Goal: Task Accomplishment & Management: Use online tool/utility

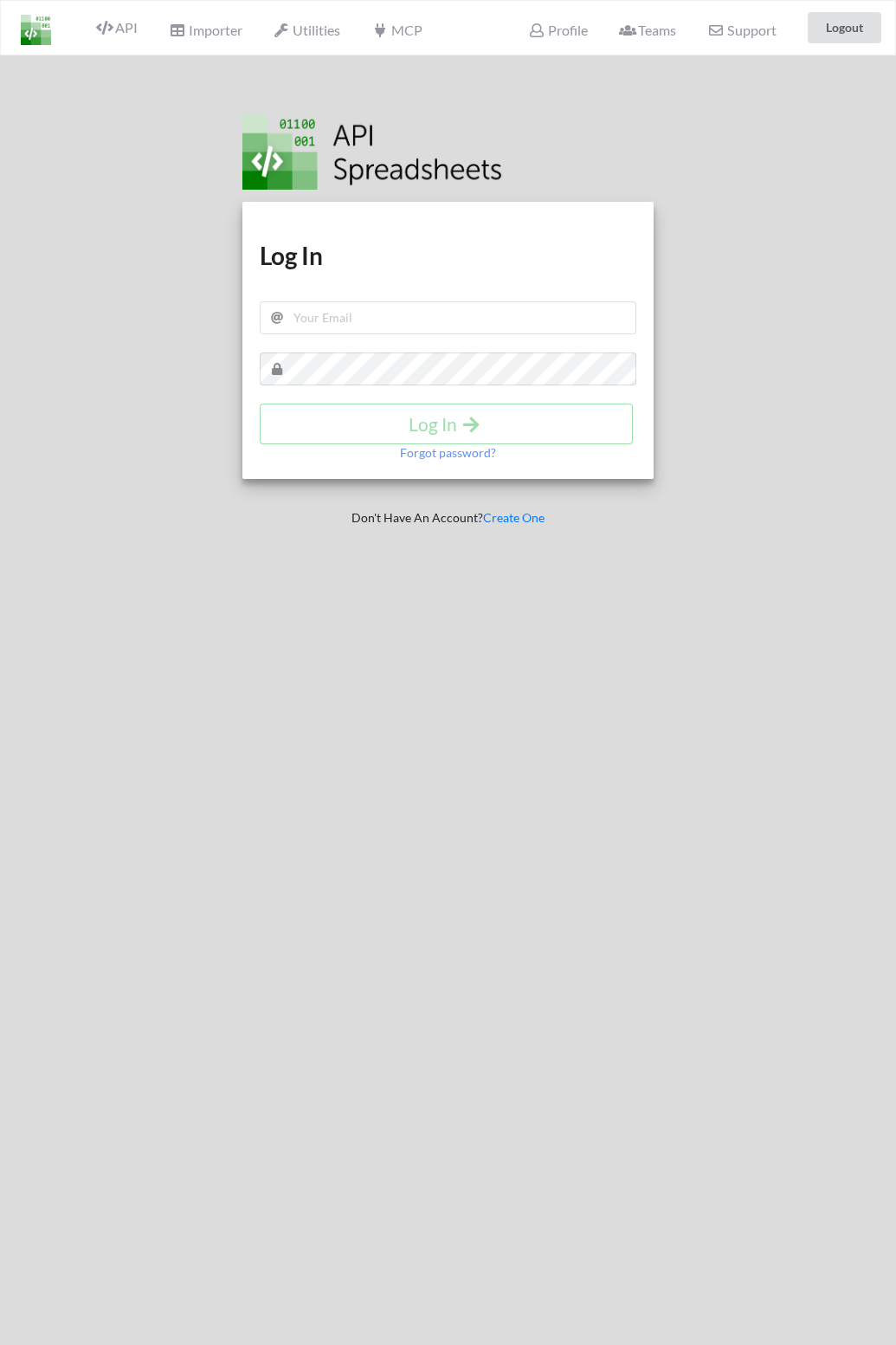
type input "[PERSON_NAME][EMAIL_ADDRESS][DOMAIN_NAME]"
click at [363, 429] on h4 "Log In" at bounding box center [447, 424] width 337 height 22
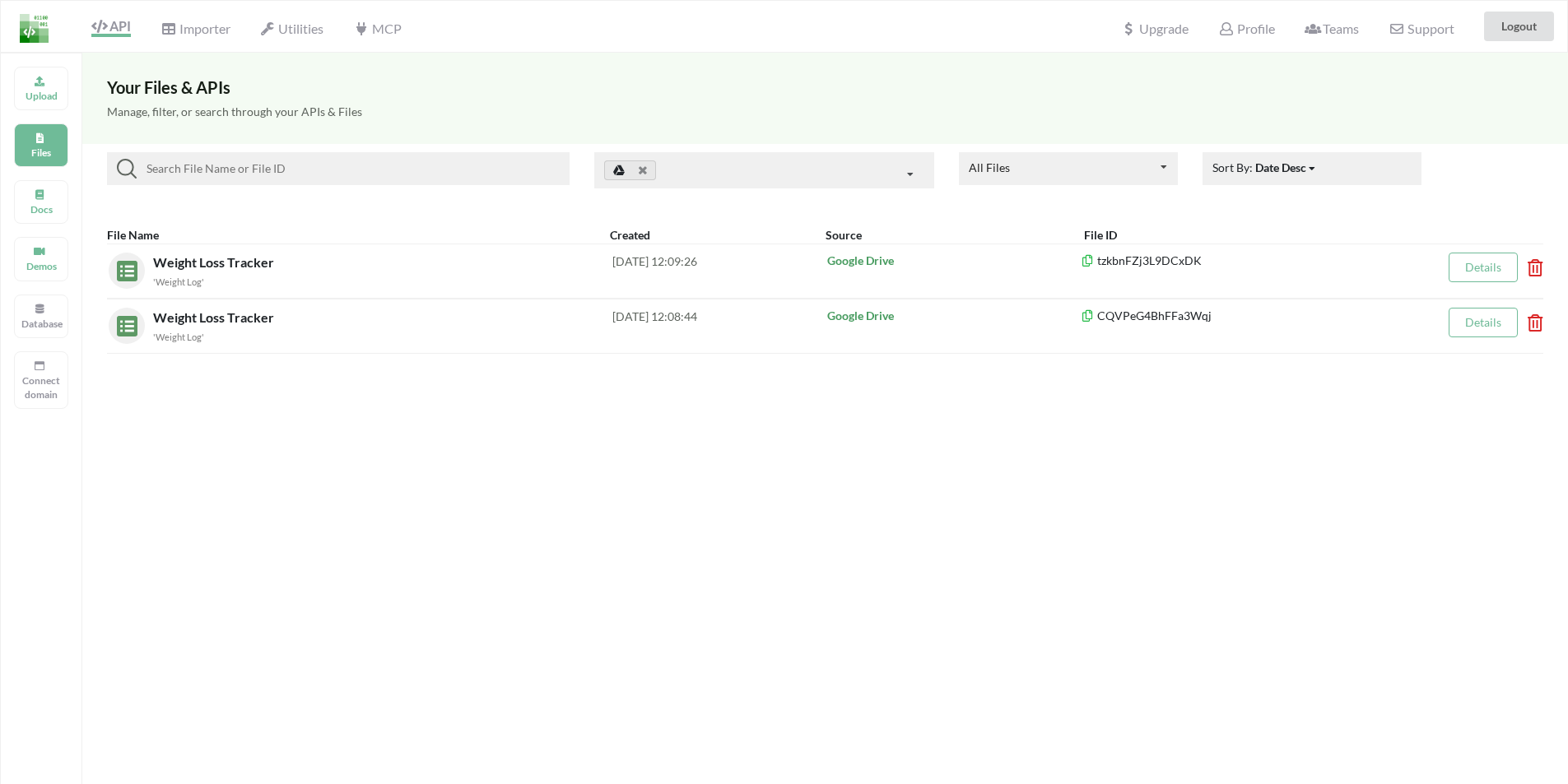
click at [296, 38] on div "Utilities" at bounding box center [291, 26] width 85 height 36
click at [302, 31] on span "Utilities" at bounding box center [291, 31] width 63 height 20
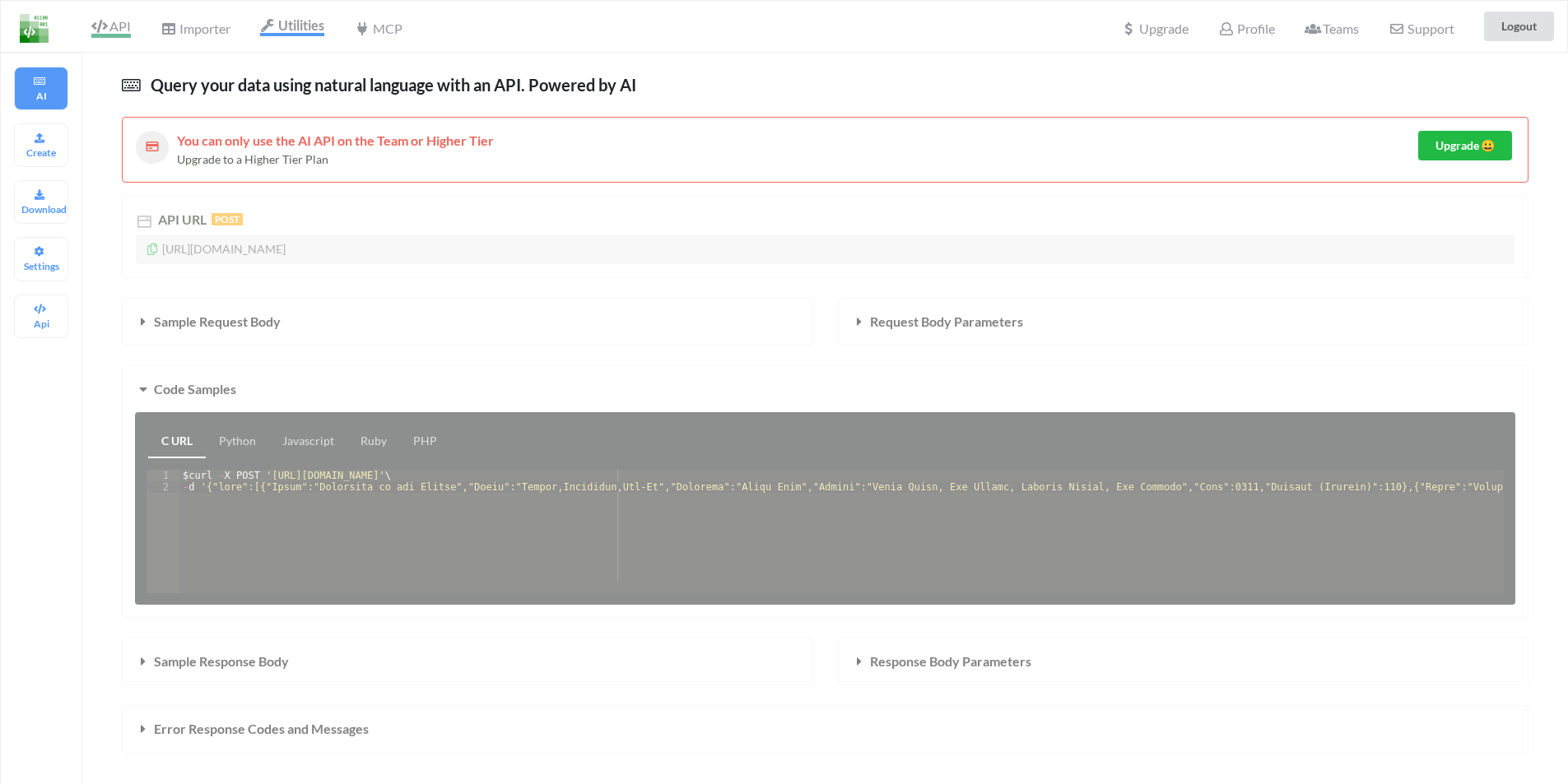
click at [104, 22] on icon at bounding box center [99, 26] width 15 height 13
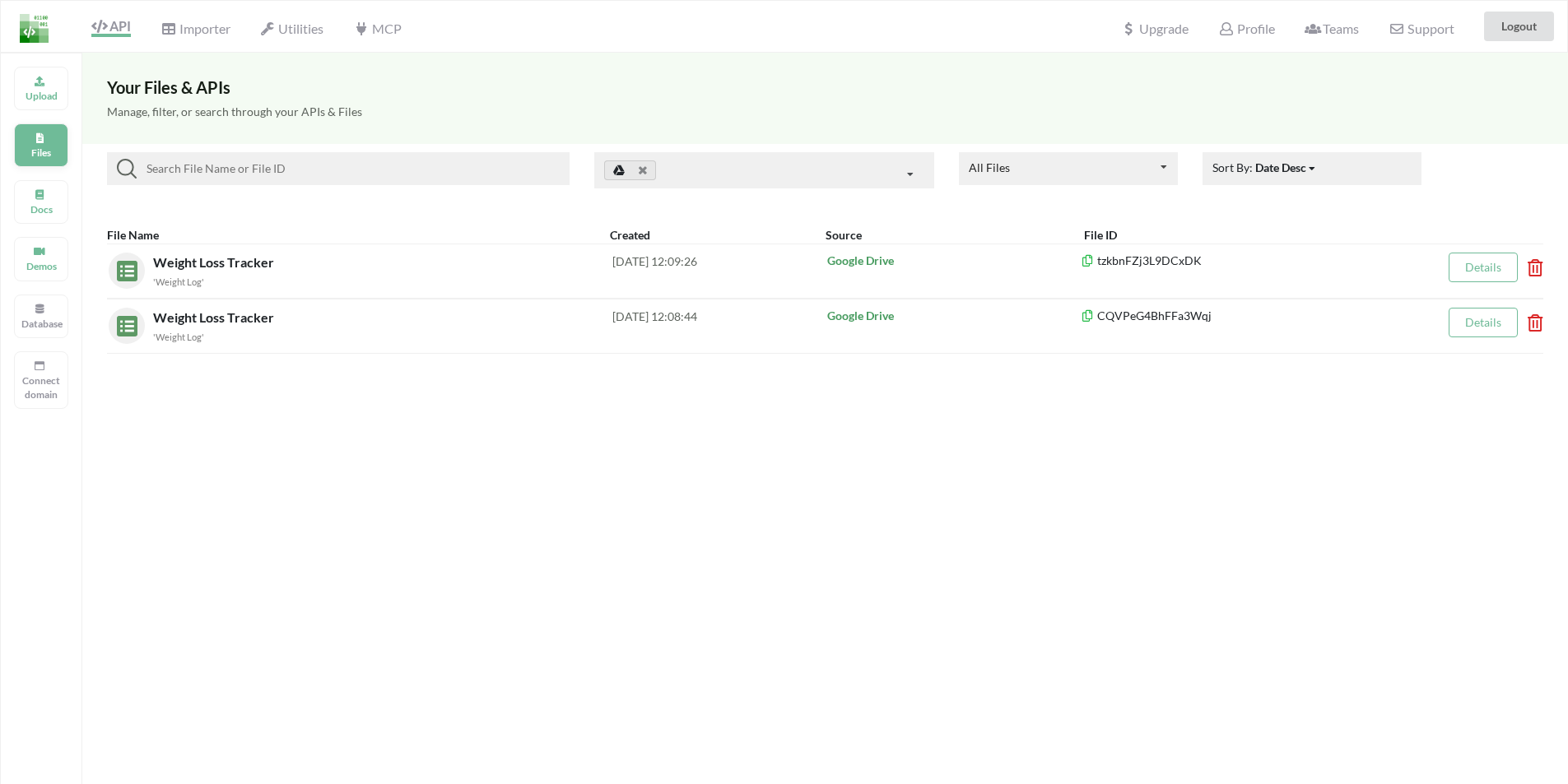
click at [19, 145] on div "Files" at bounding box center [41, 145] width 54 height 44
click at [44, 88] on div "Upload" at bounding box center [41, 88] width 54 height 44
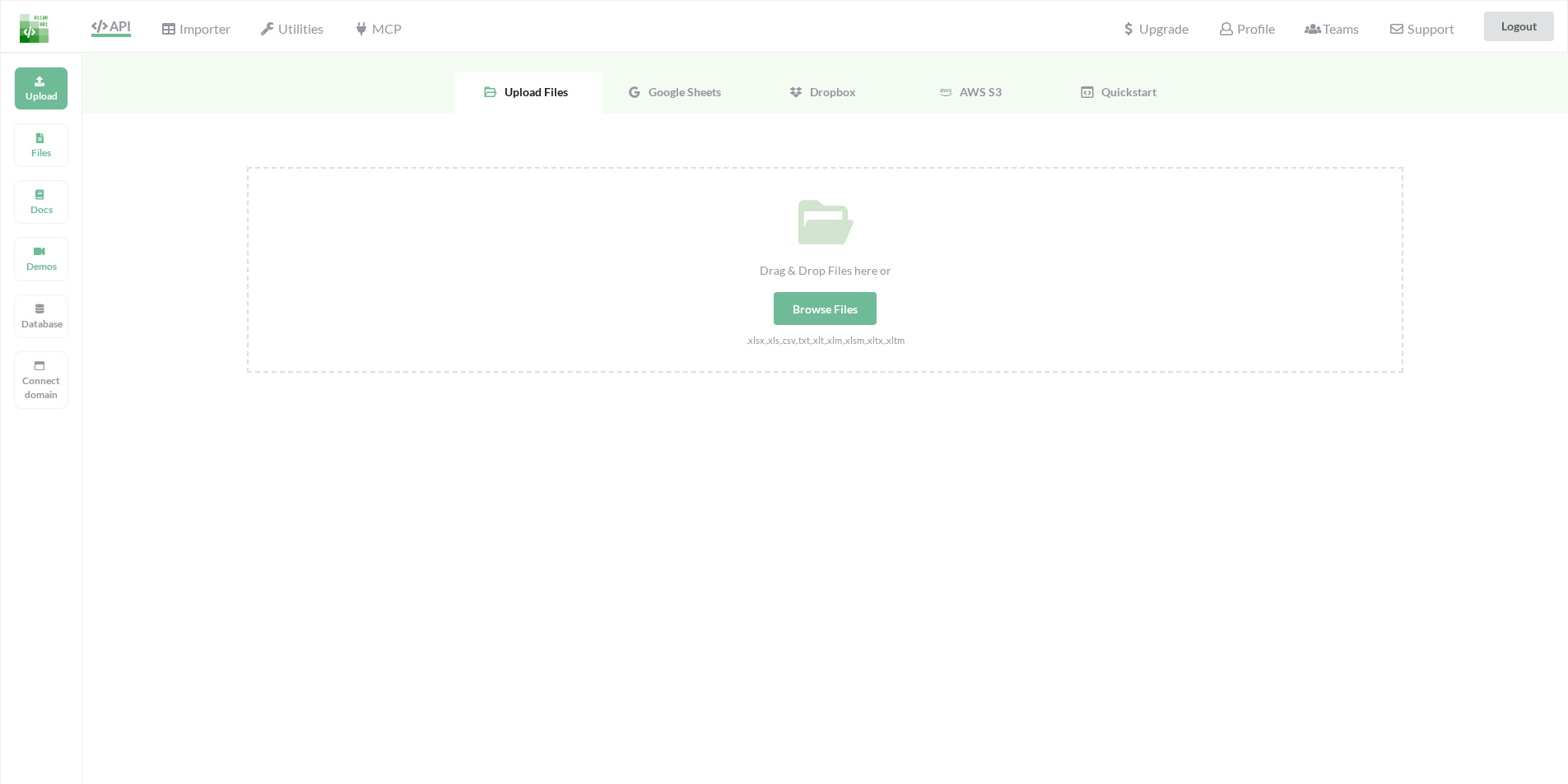
click at [692, 99] on div "Google Sheets" at bounding box center [677, 94] width 148 height 41
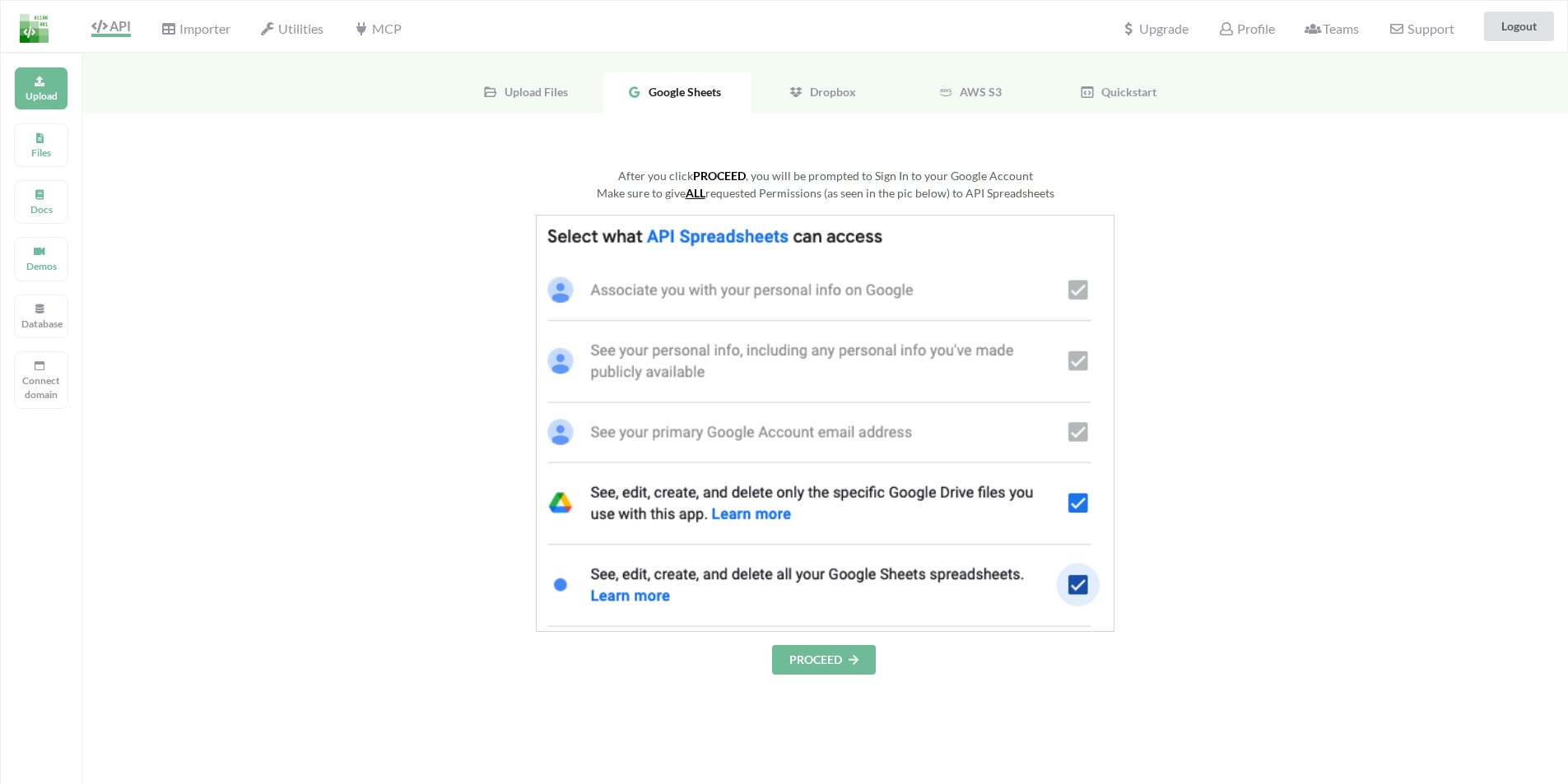
click at [831, 663] on button "PROCEED" at bounding box center [823, 660] width 103 height 30
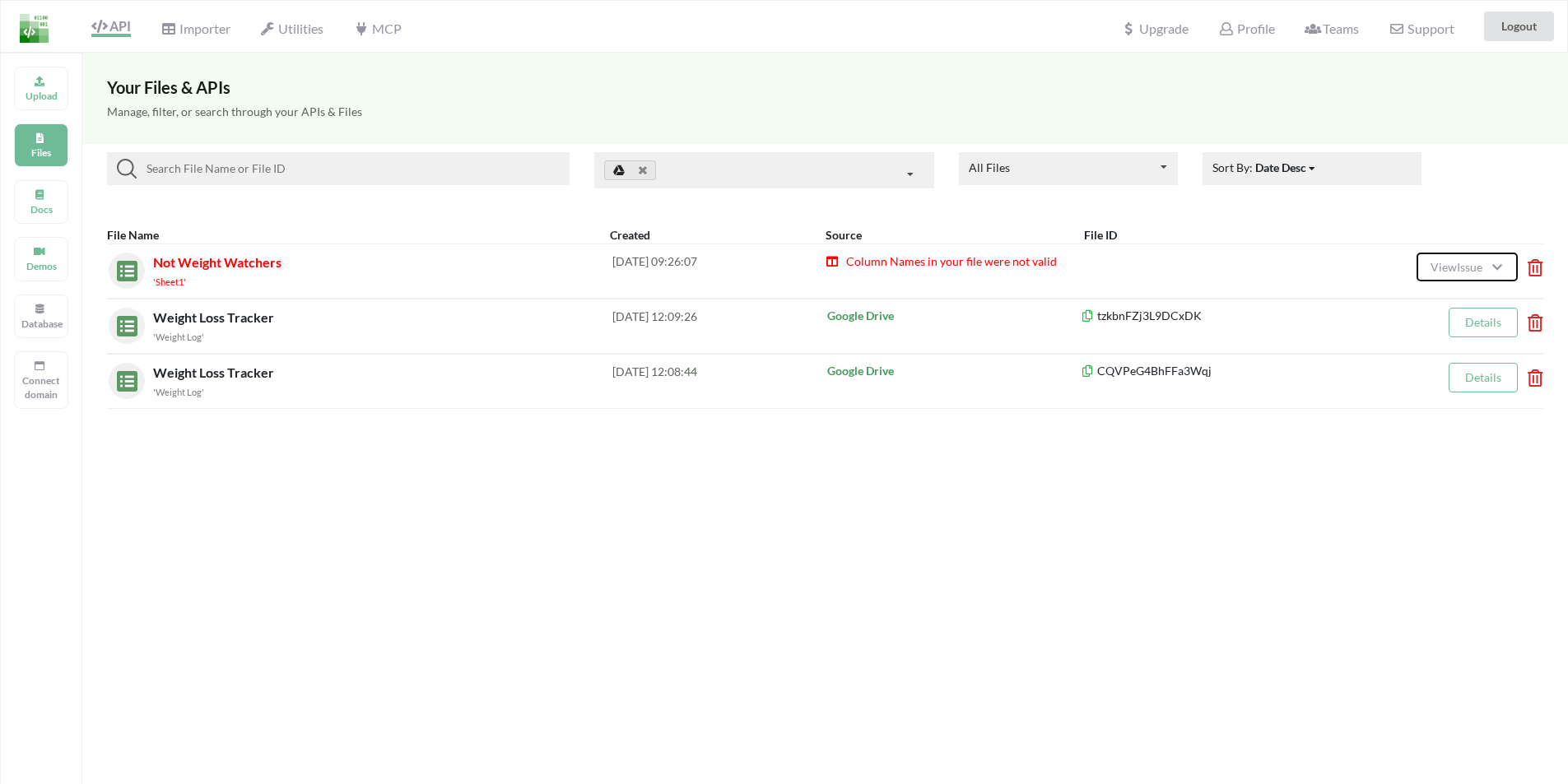
click at [851, 271] on span "View Issue" at bounding box center [1459, 267] width 57 height 14
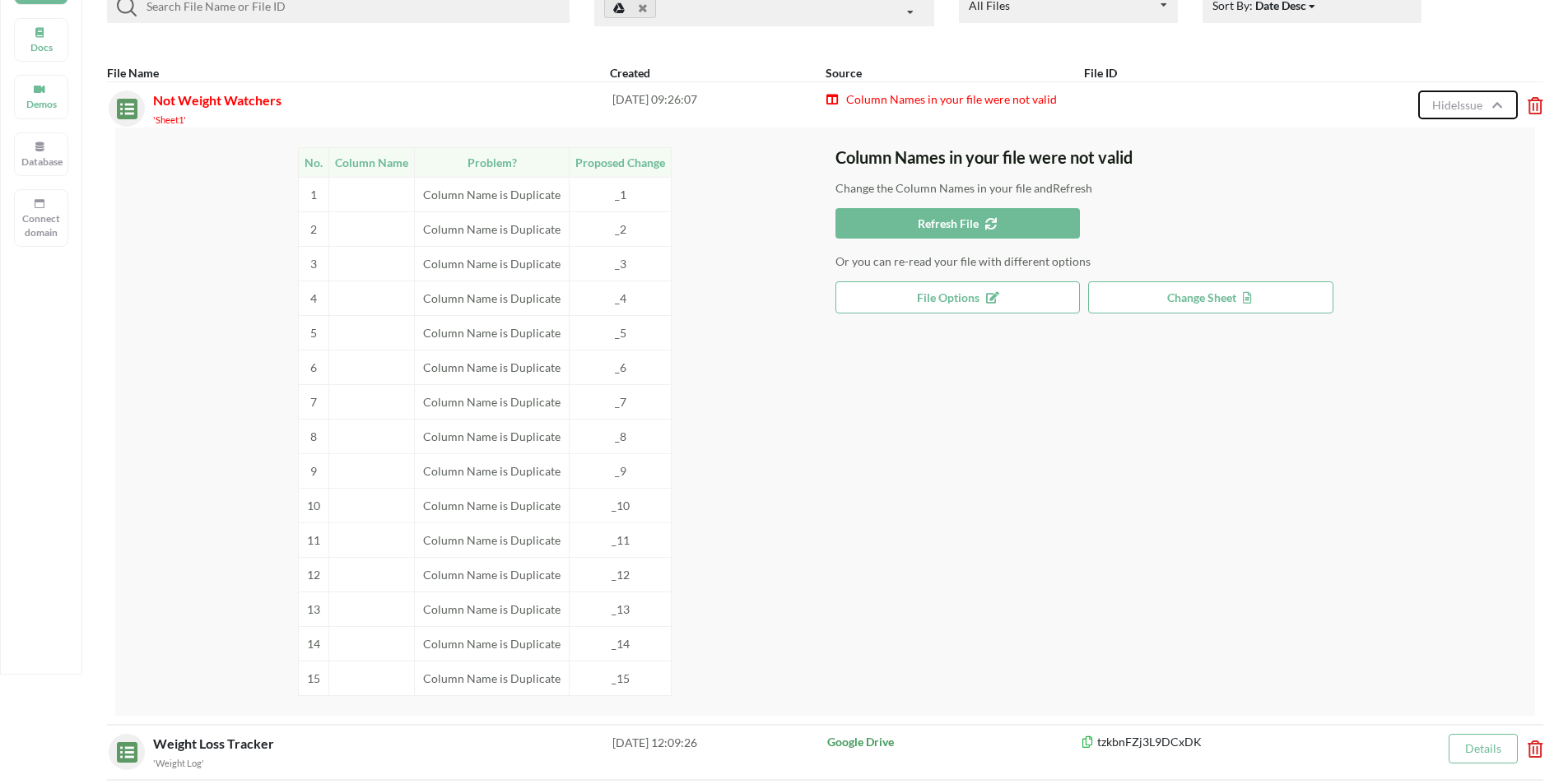
scroll to position [164, 0]
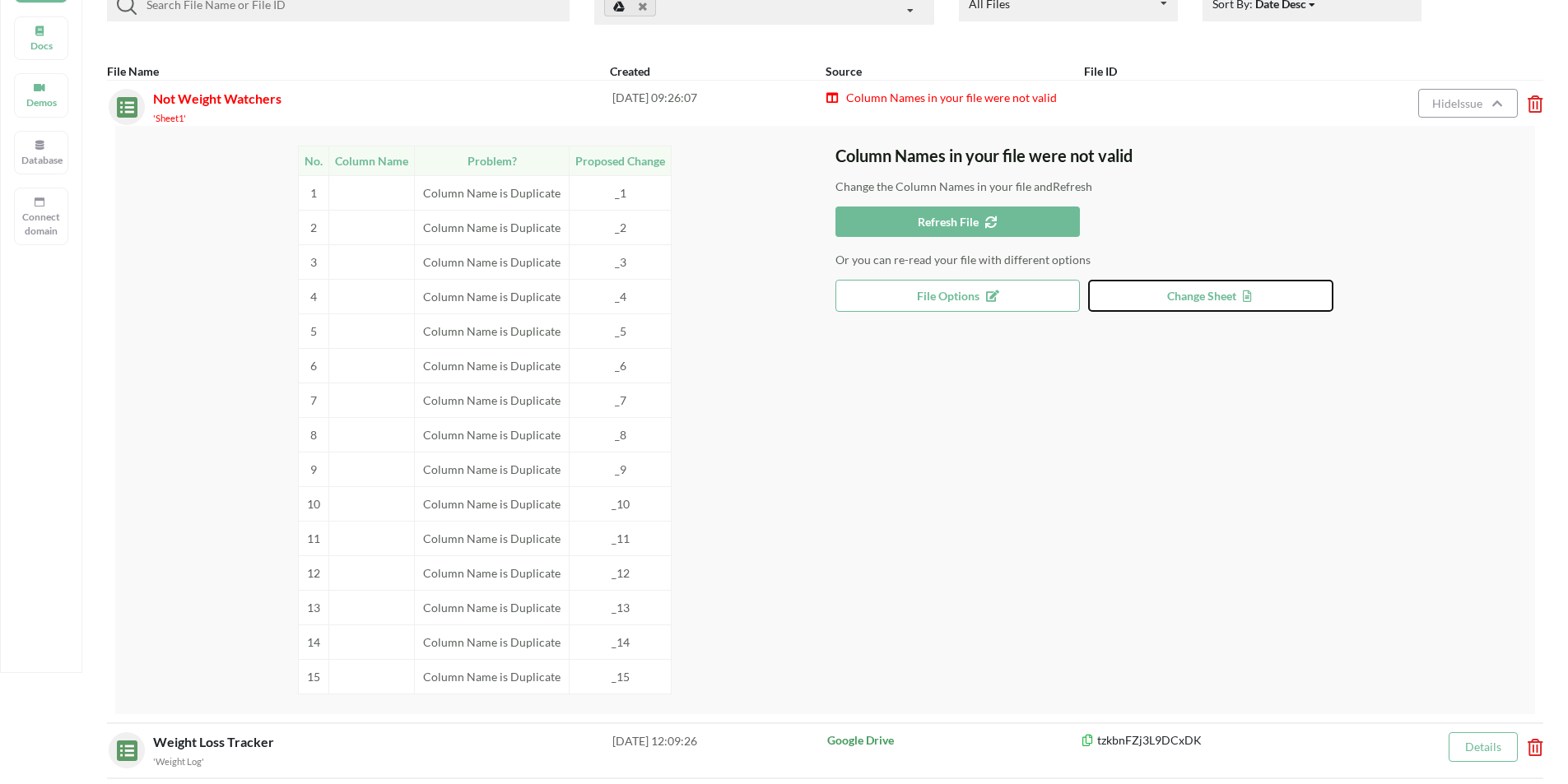
click at [851, 288] on button "Change Sheet" at bounding box center [1211, 296] width 246 height 32
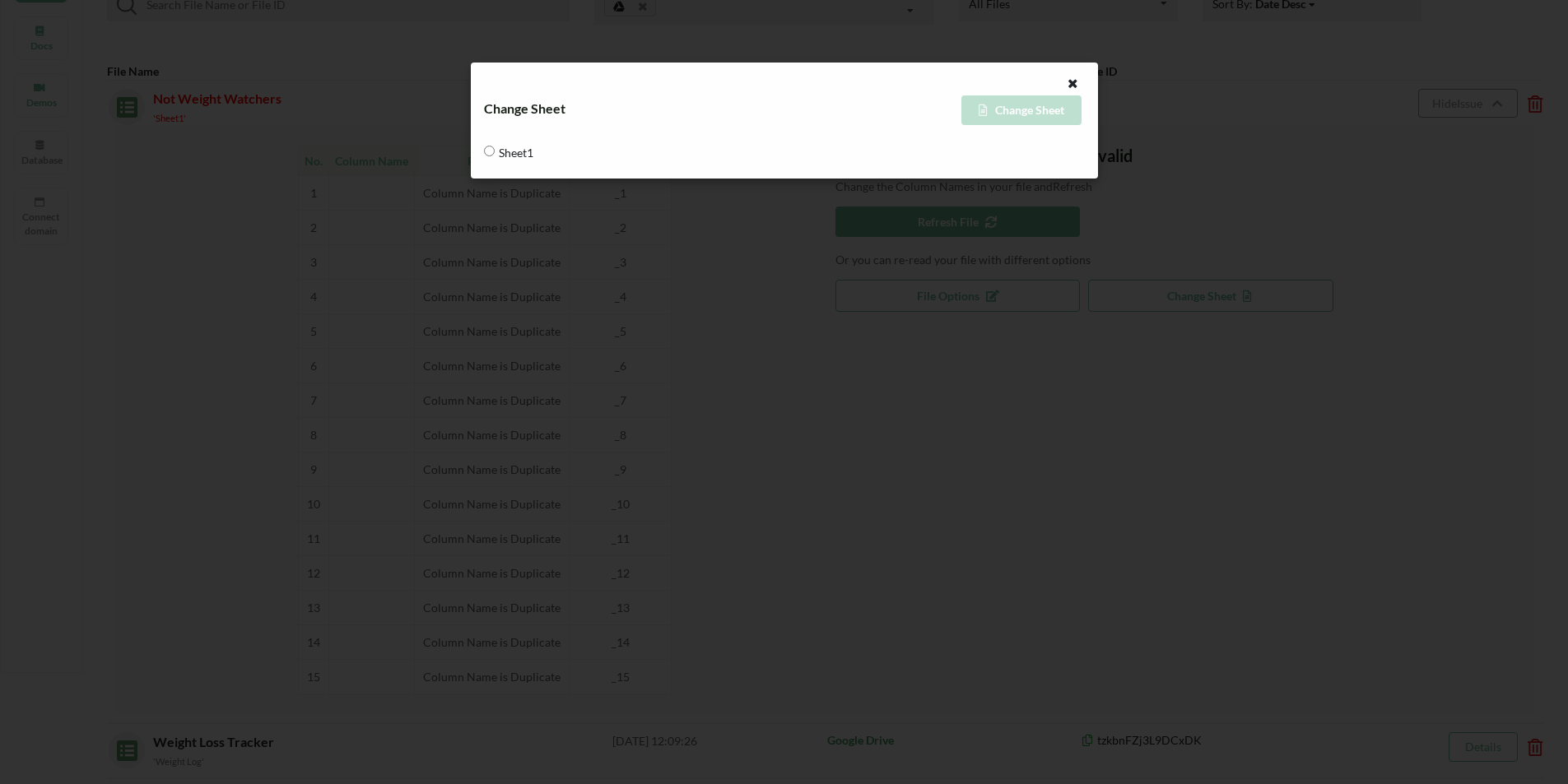
click at [503, 156] on span "Sheet1" at bounding box center [514, 152] width 39 height 34
click at [495, 156] on input "Sheet1" at bounding box center [489, 151] width 11 height 11
radio input "true"
click at [851, 113] on div "Change Sheet" at bounding box center [935, 110] width 300 height 30
click at [492, 151] on input "Sheet1" at bounding box center [489, 151] width 11 height 11
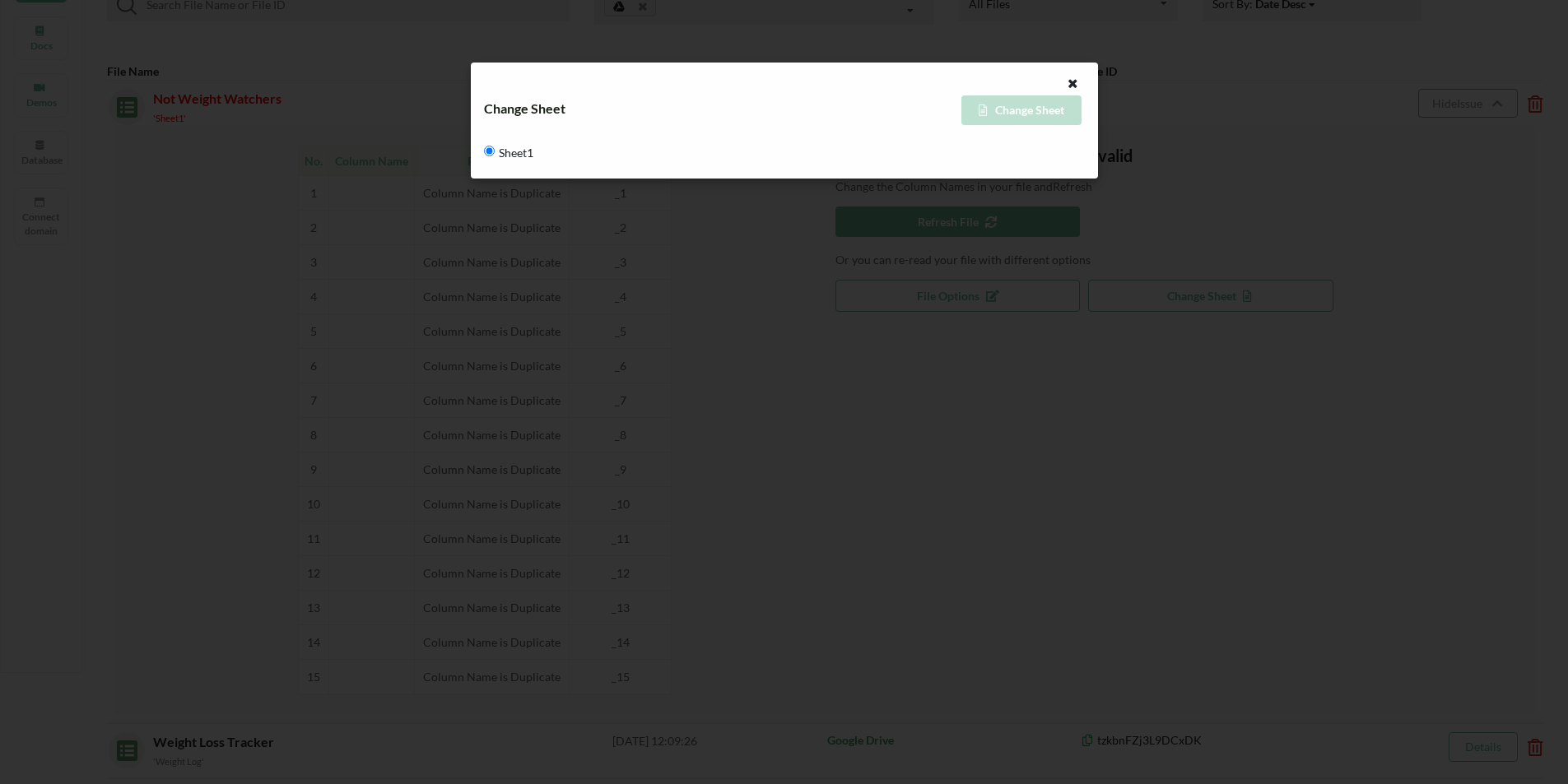
click at [492, 151] on input "Sheet1" at bounding box center [489, 151] width 11 height 11
click at [851, 107] on div "Change Sheet" at bounding box center [935, 110] width 300 height 30
click at [851, 83] on icon at bounding box center [1073, 81] width 14 height 12
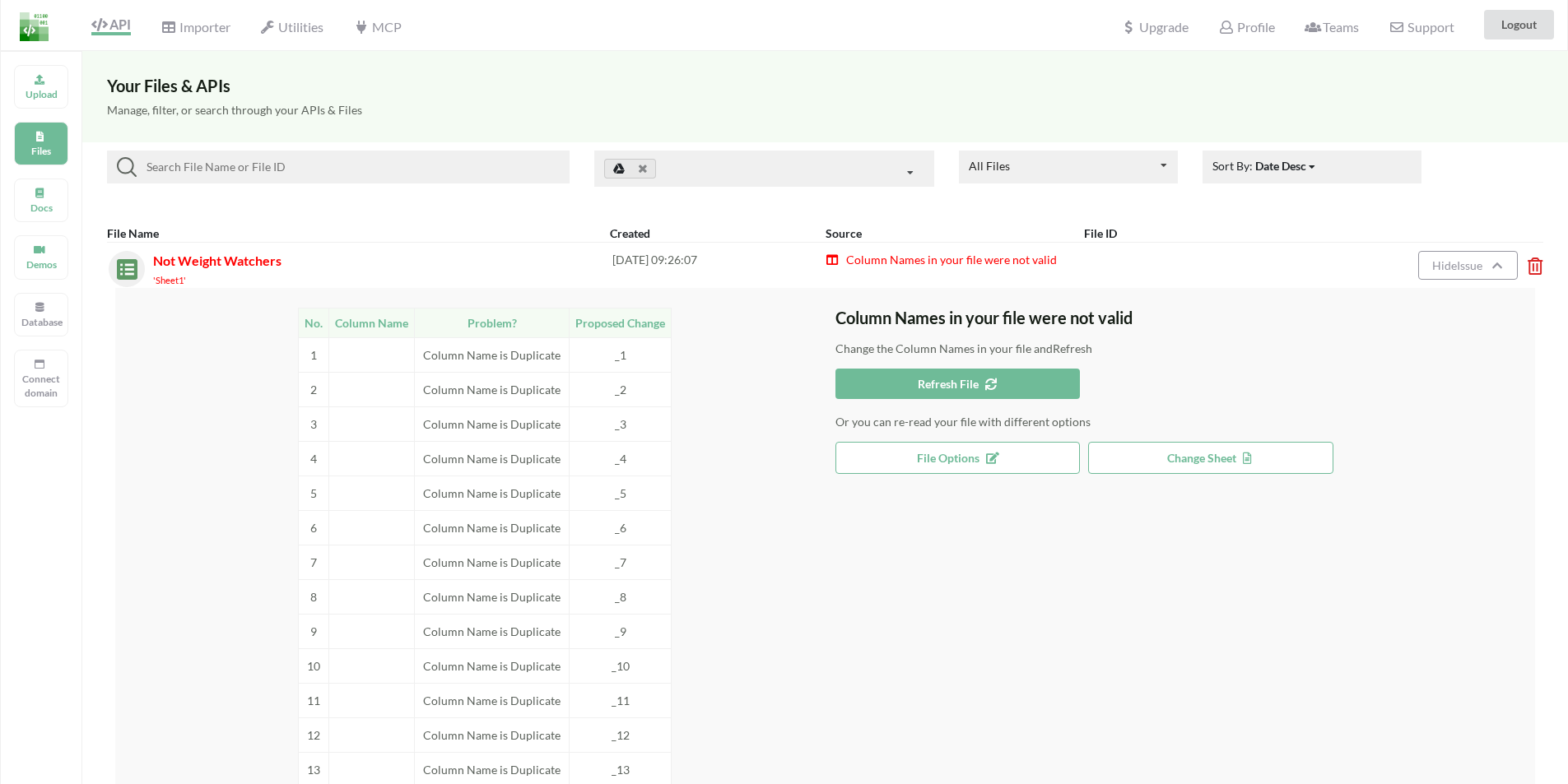
scroll to position [0, 0]
click at [851, 262] on span "Hide Issue" at bounding box center [1459, 267] width 55 height 14
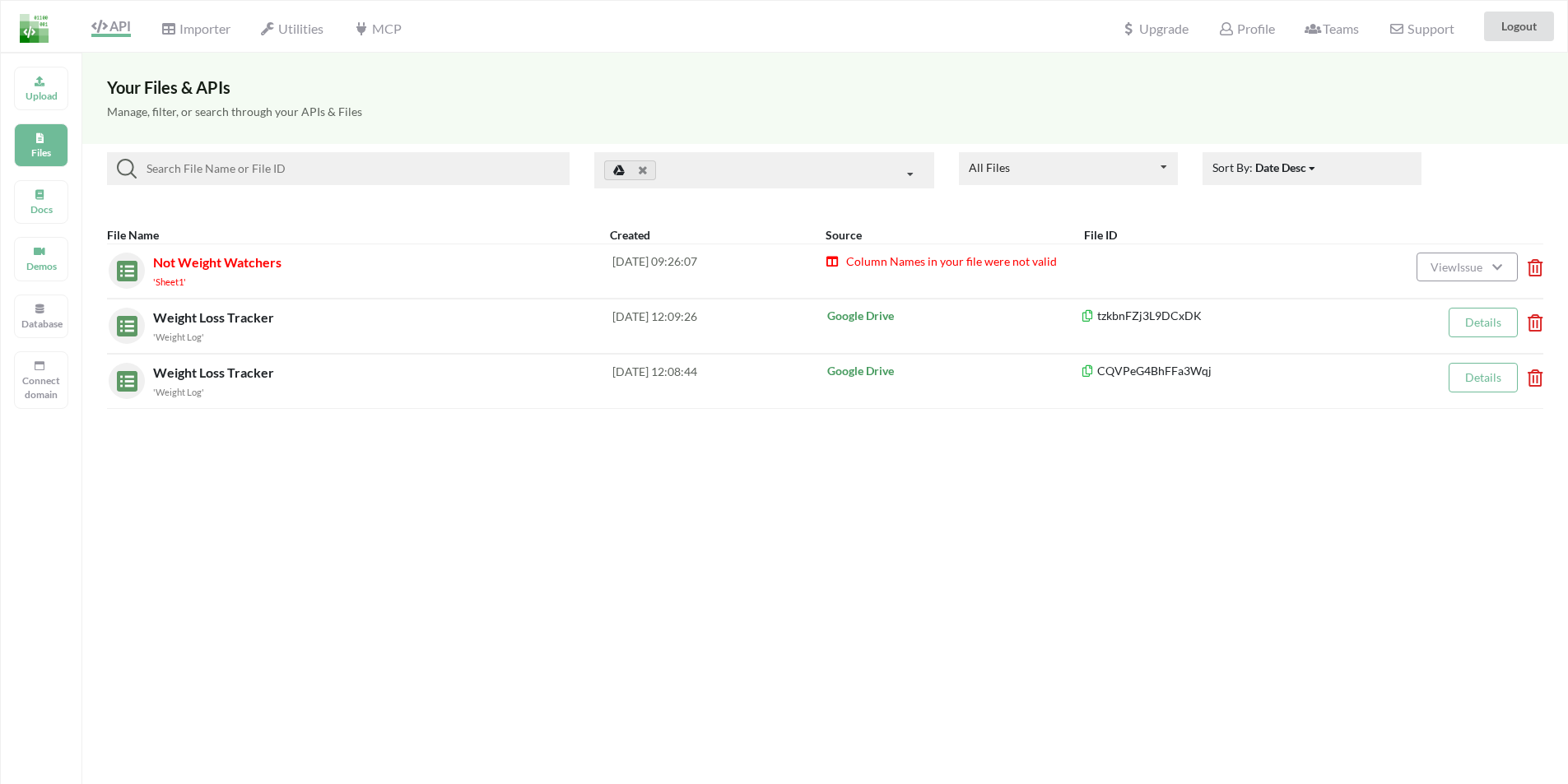
click at [851, 266] on icon at bounding box center [1530, 262] width 4 height 6
click at [851, 174] on button "Delete File" at bounding box center [1428, 174] width 89 height 30
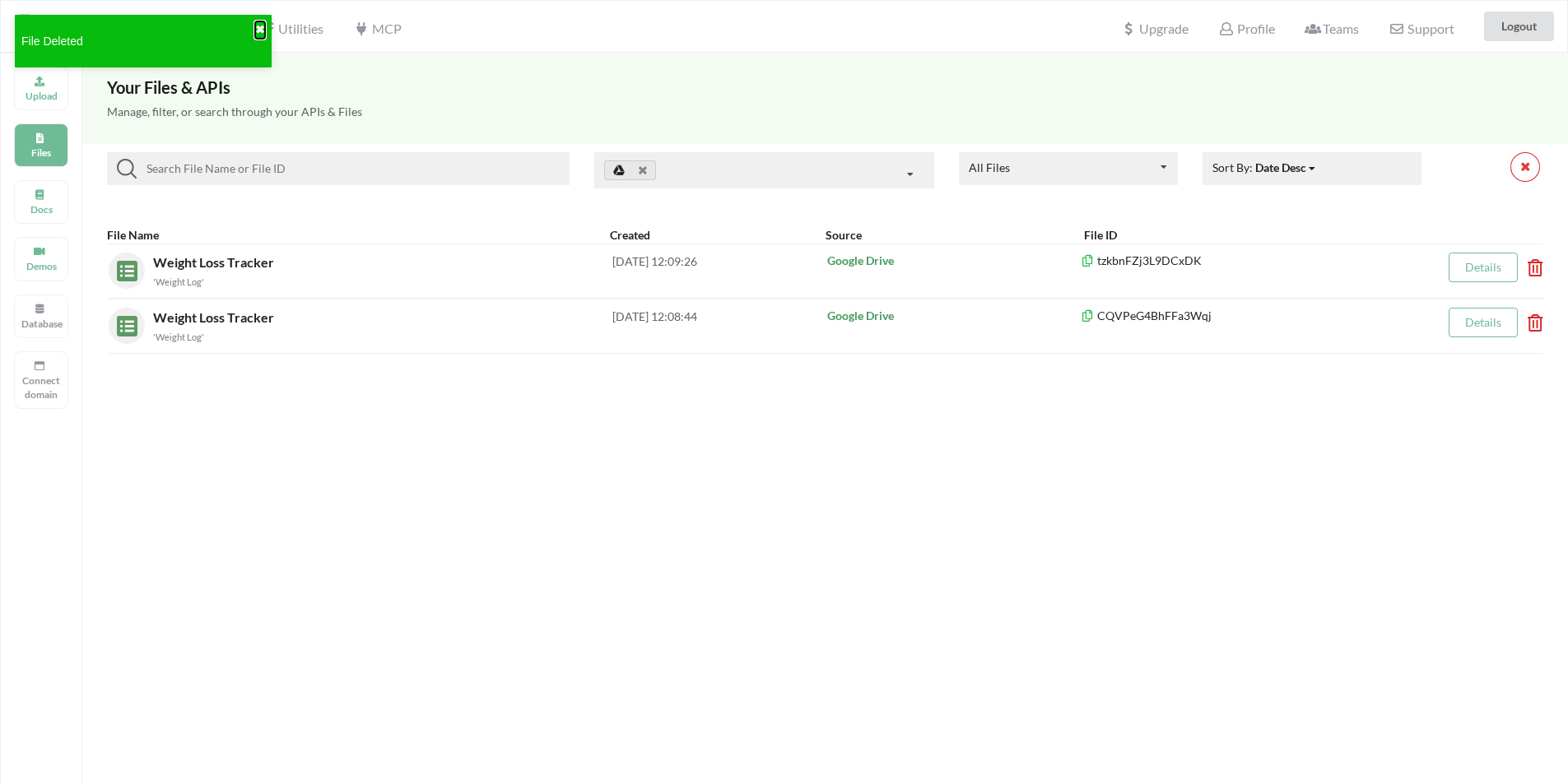
click at [264, 33] on button "✖" at bounding box center [260, 30] width 10 height 17
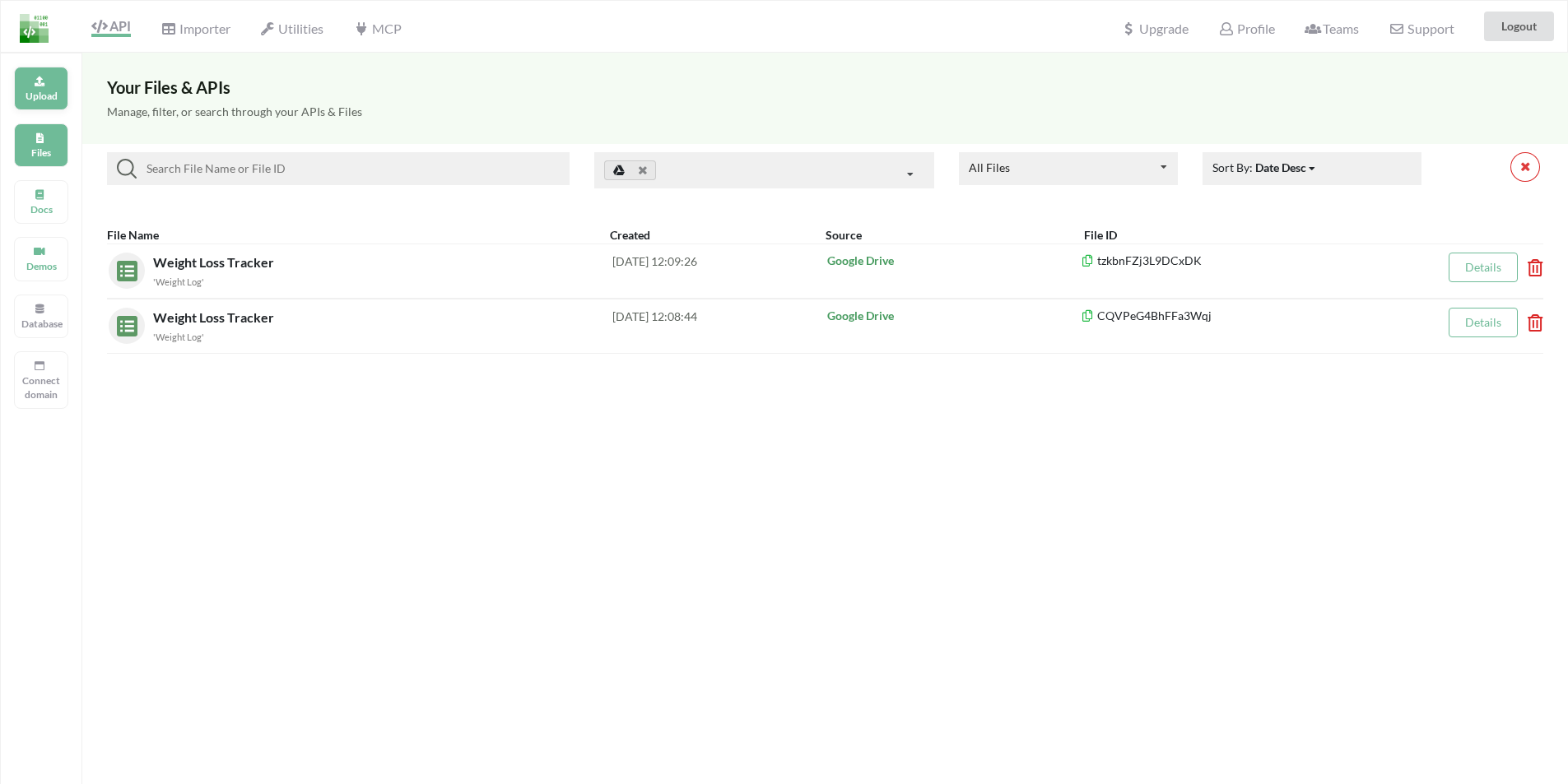
click at [47, 84] on div "Upload" at bounding box center [41, 88] width 54 height 44
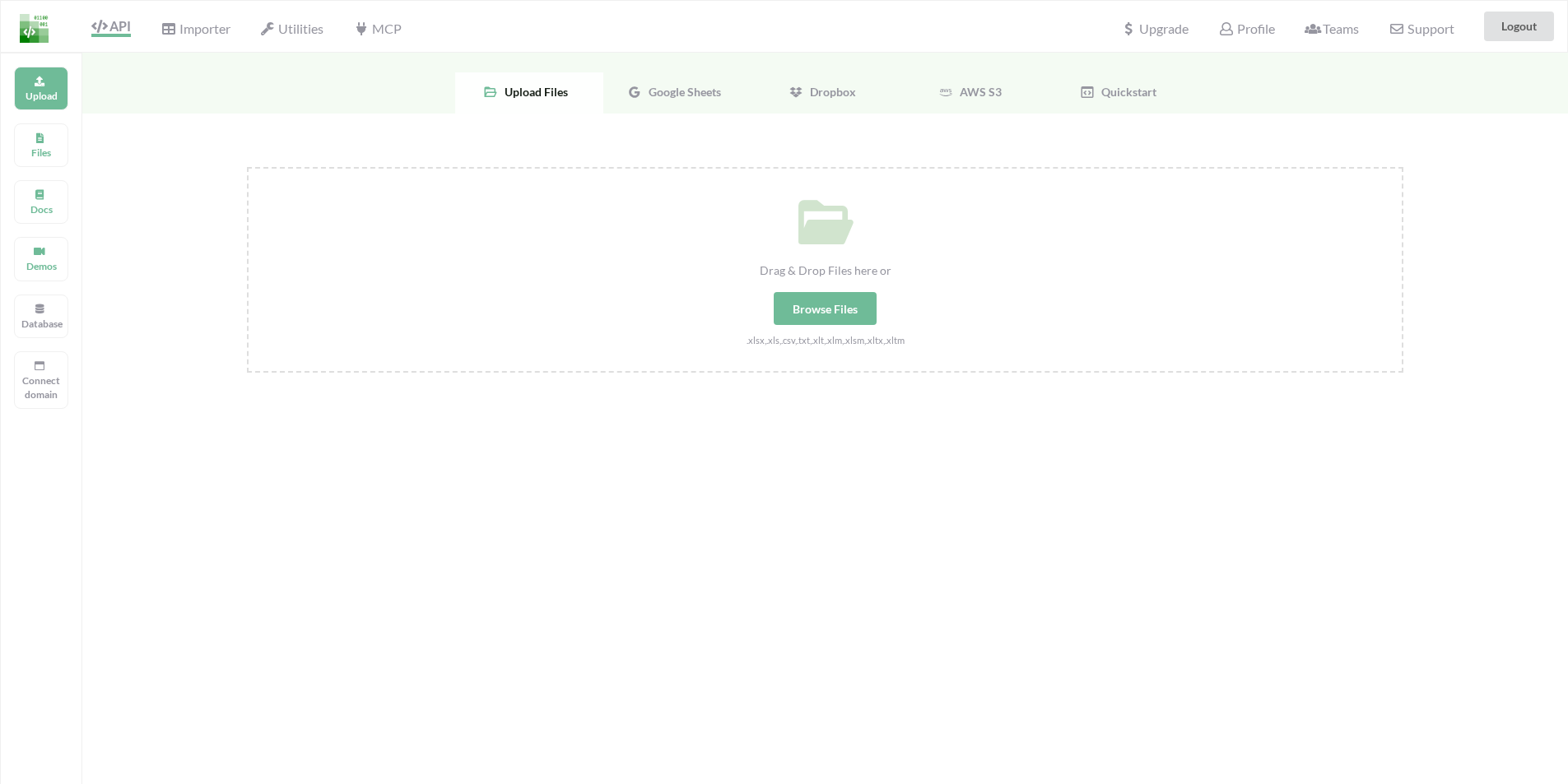
click at [682, 98] on div "Google Sheets" at bounding box center [677, 94] width 148 height 41
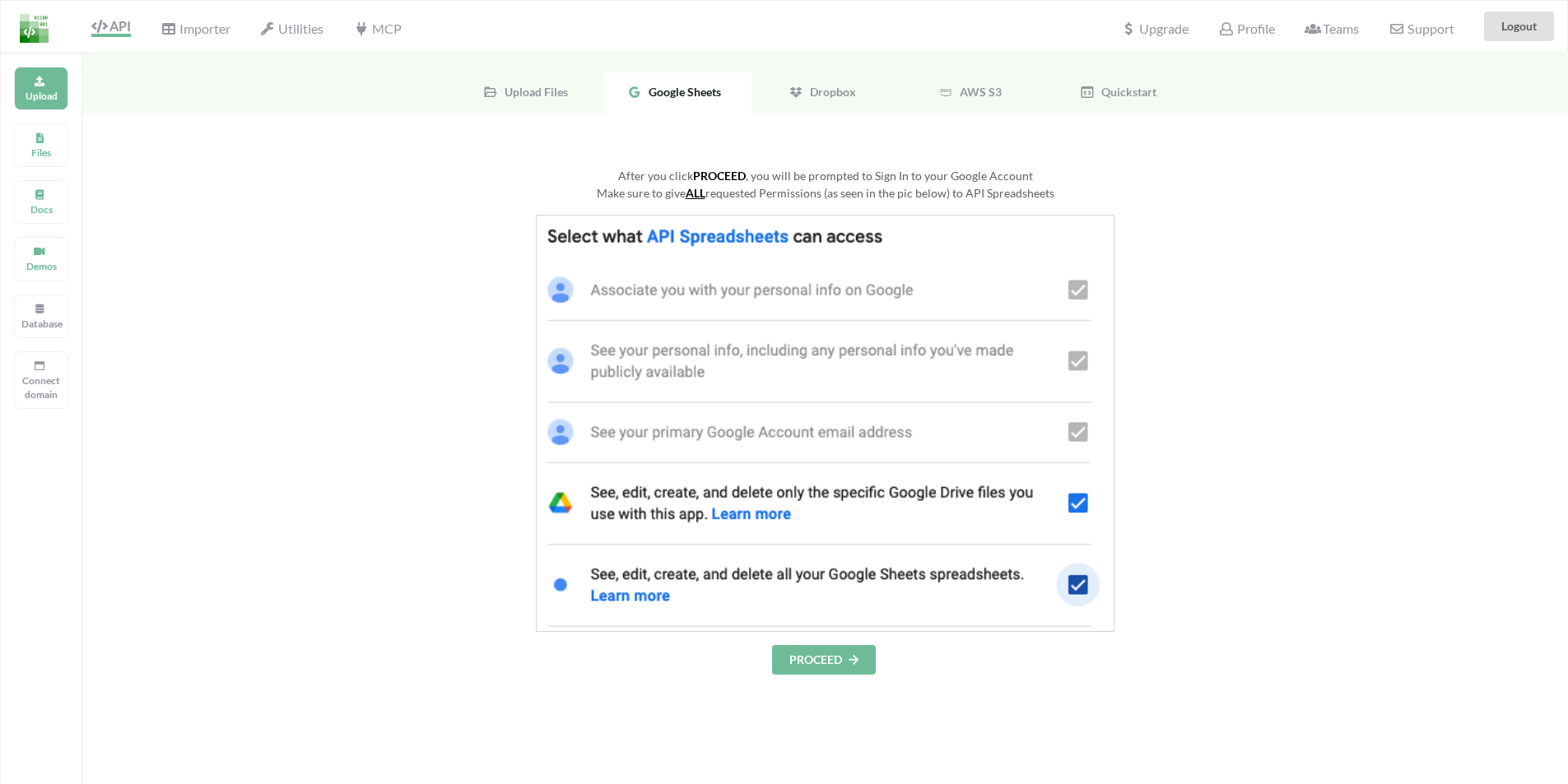
click at [816, 661] on button "PROCEED" at bounding box center [823, 660] width 103 height 30
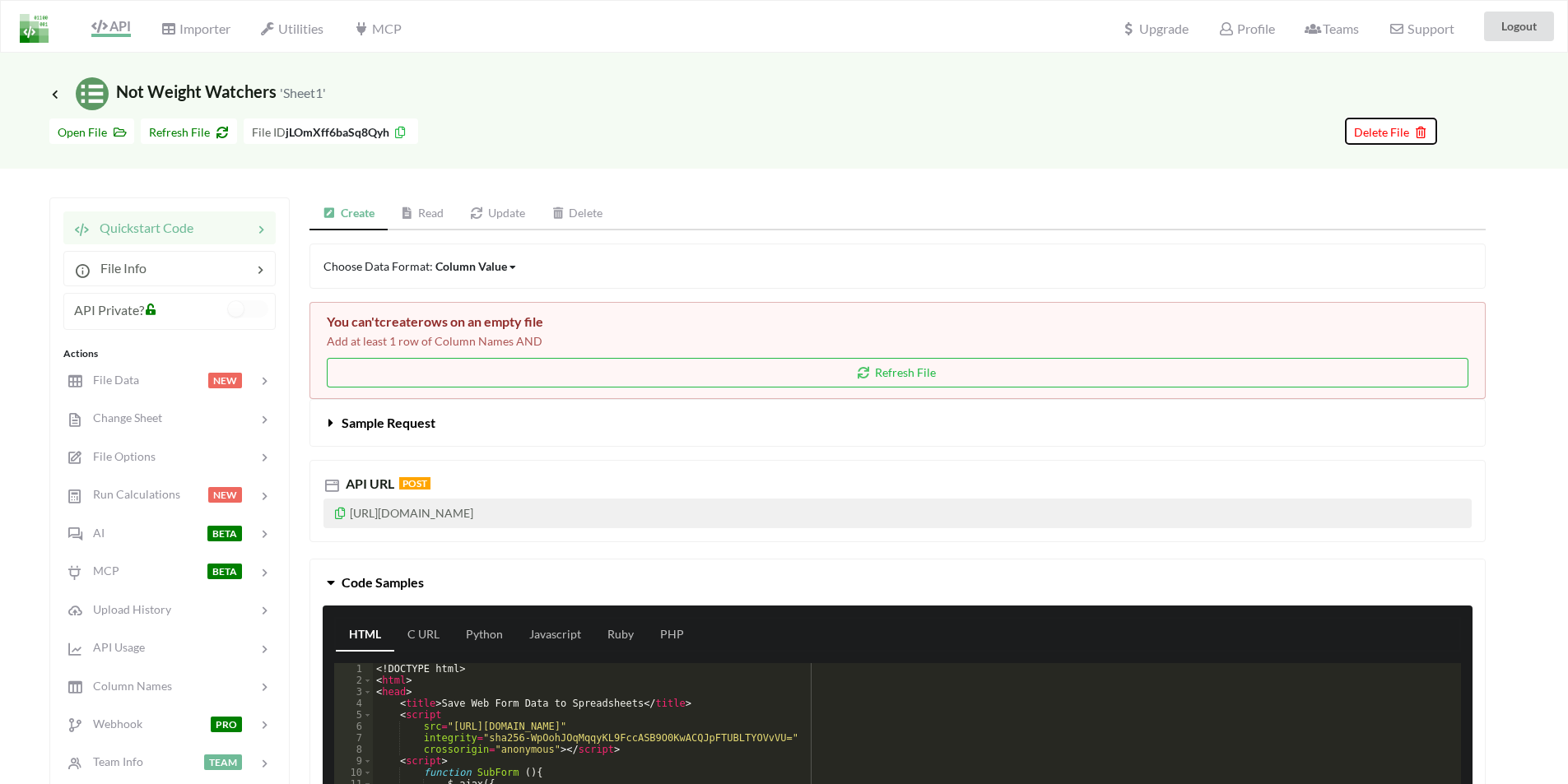
click at [851, 129] on span "Delete File" at bounding box center [1392, 132] width 74 height 14
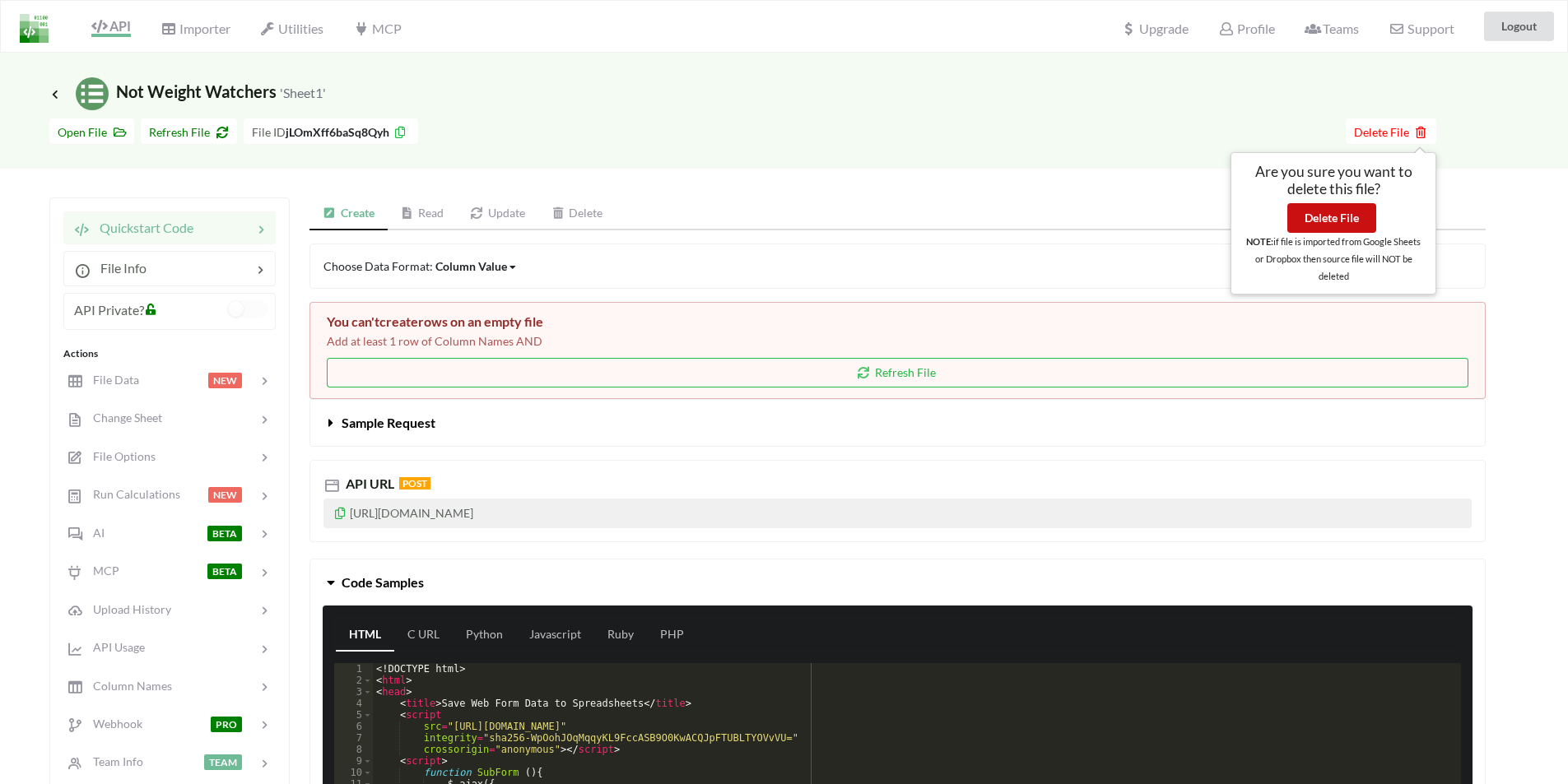
click at [851, 209] on button "Delete File" at bounding box center [1331, 218] width 89 height 30
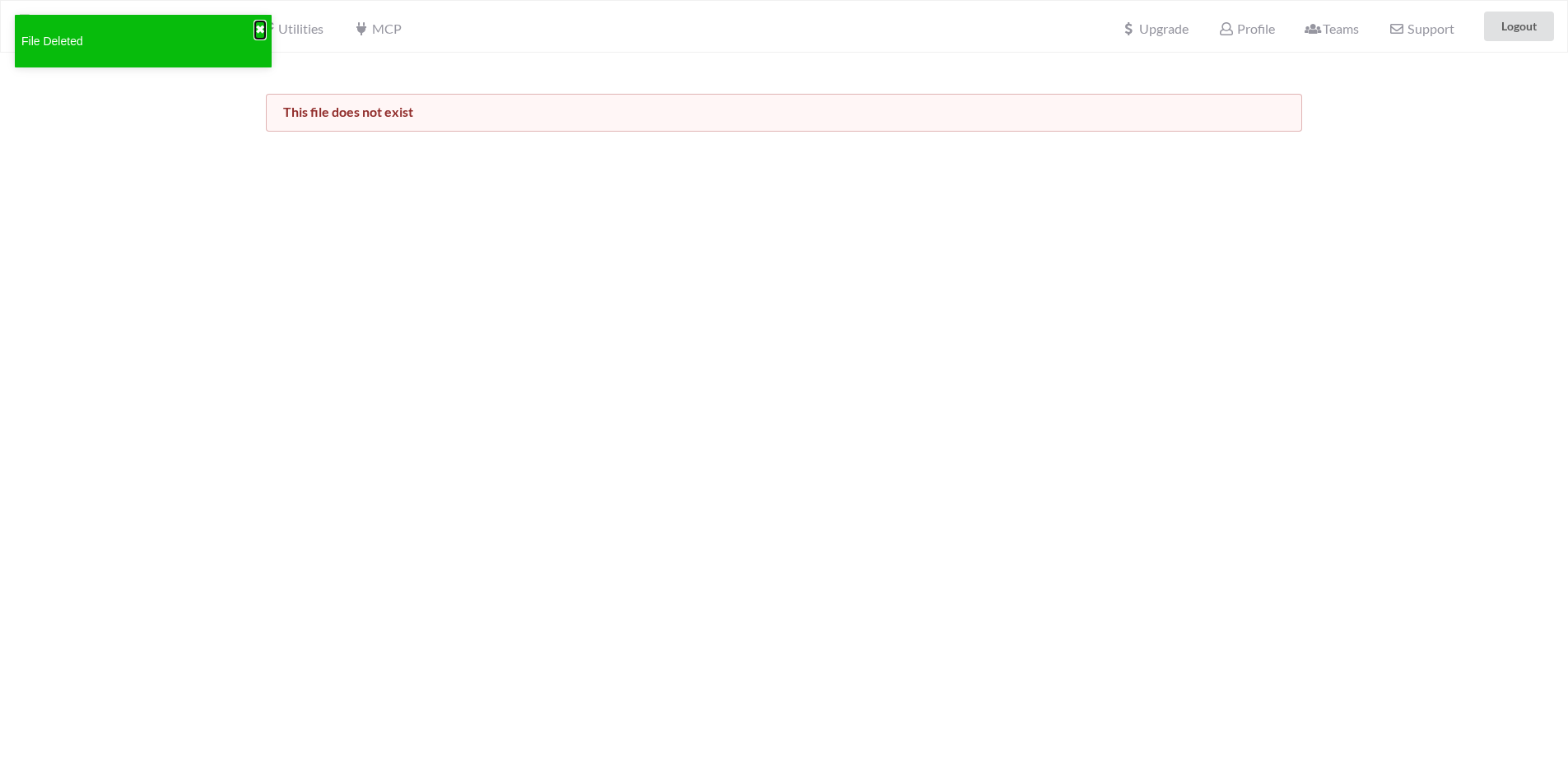
click at [262, 31] on button "✖" at bounding box center [260, 30] width 10 height 17
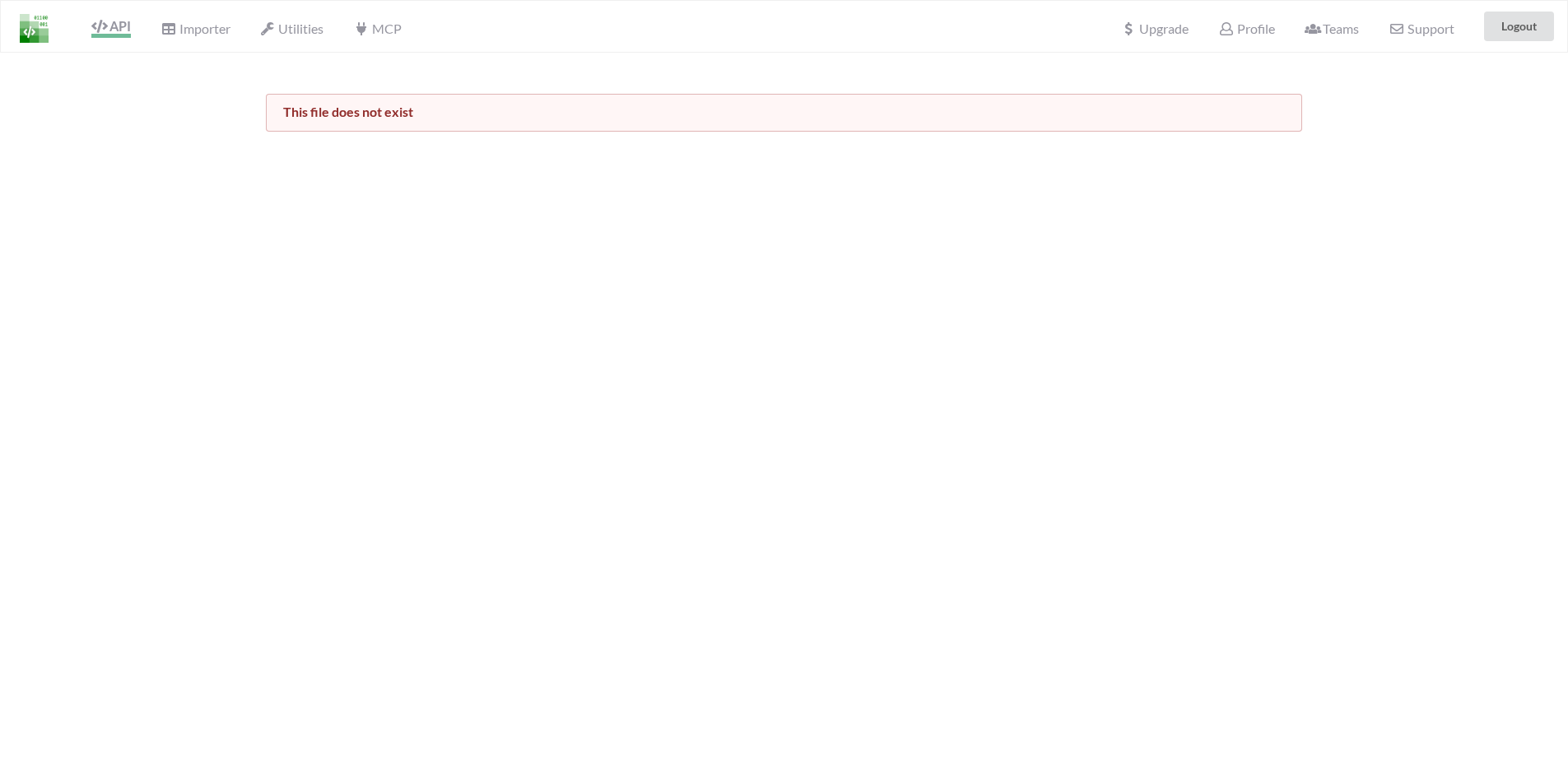
click at [96, 23] on icon at bounding box center [99, 26] width 15 height 13
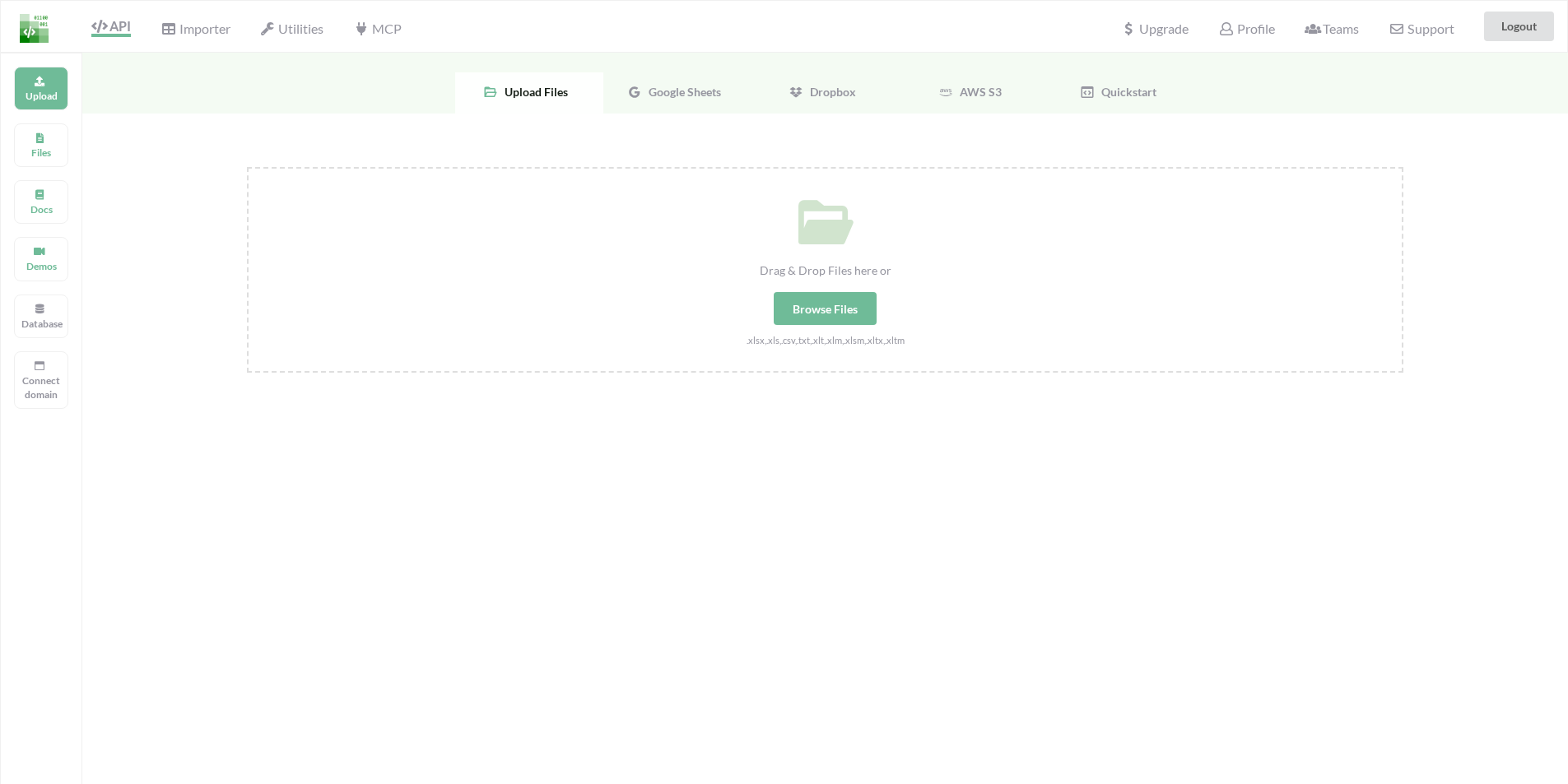
click at [702, 102] on div "Google Sheets" at bounding box center [677, 94] width 148 height 41
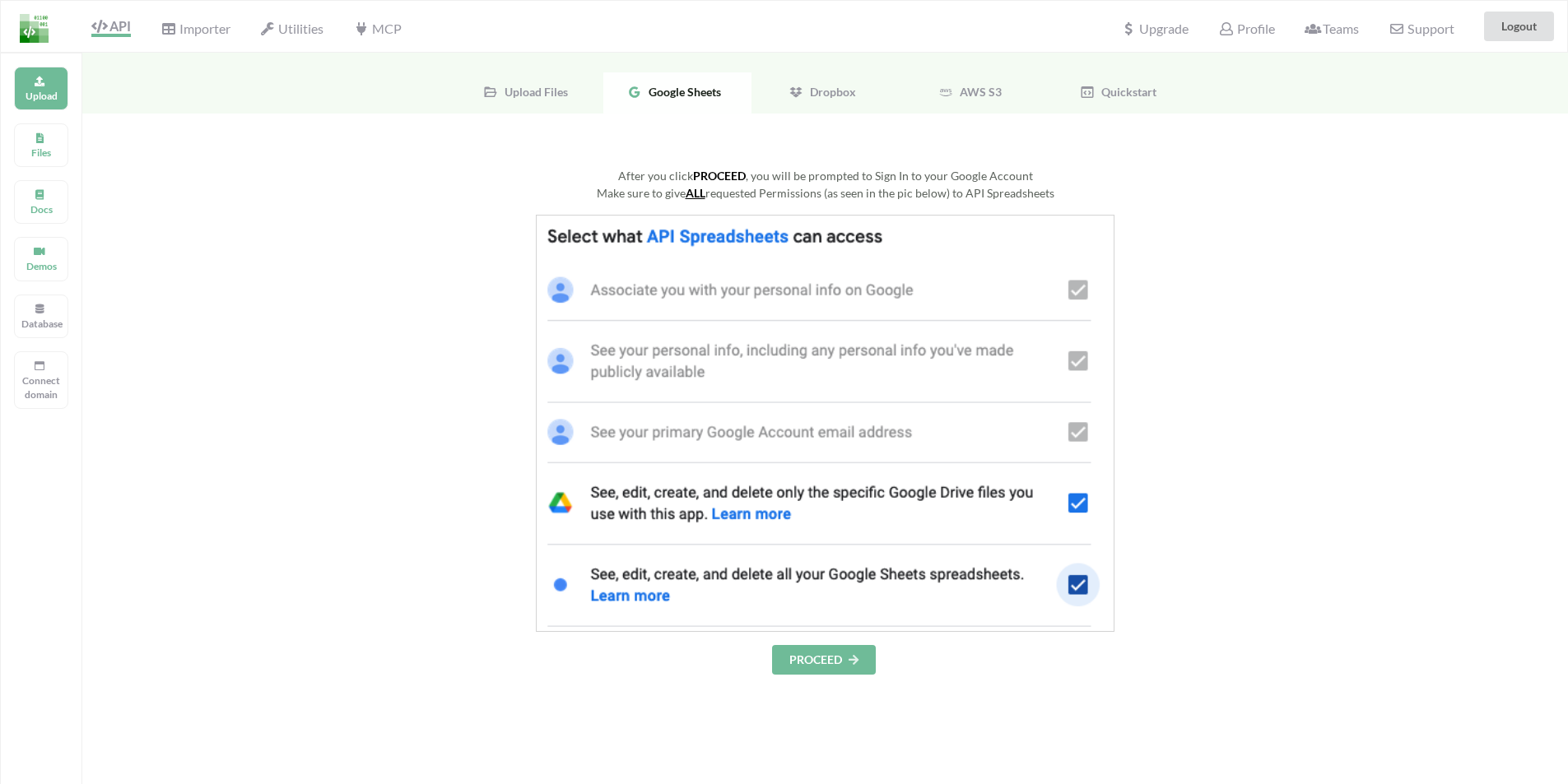
click at [808, 661] on button "PROCEED" at bounding box center [823, 660] width 103 height 30
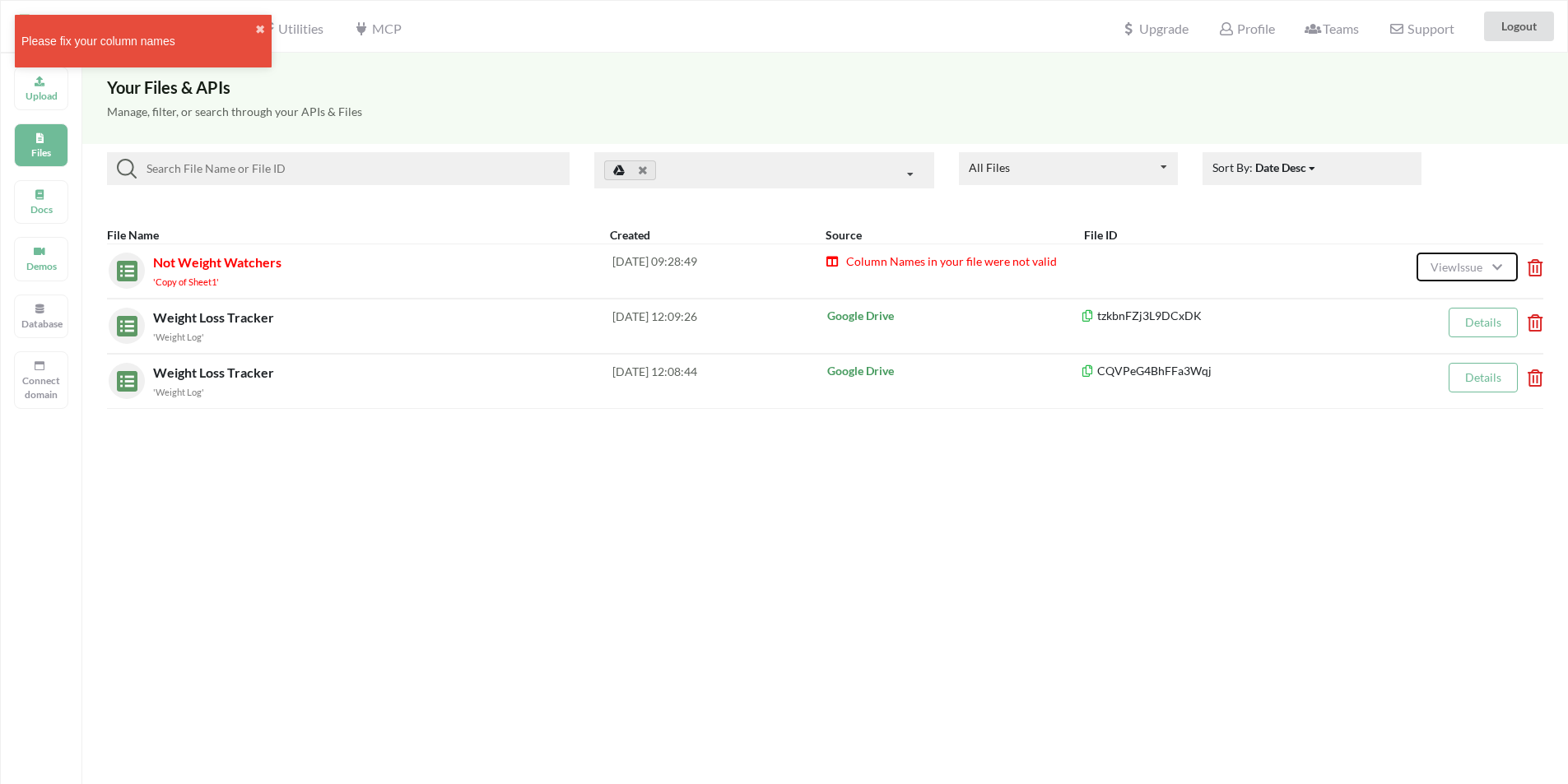
click at [851, 269] on icon at bounding box center [1498, 264] width 14 height 12
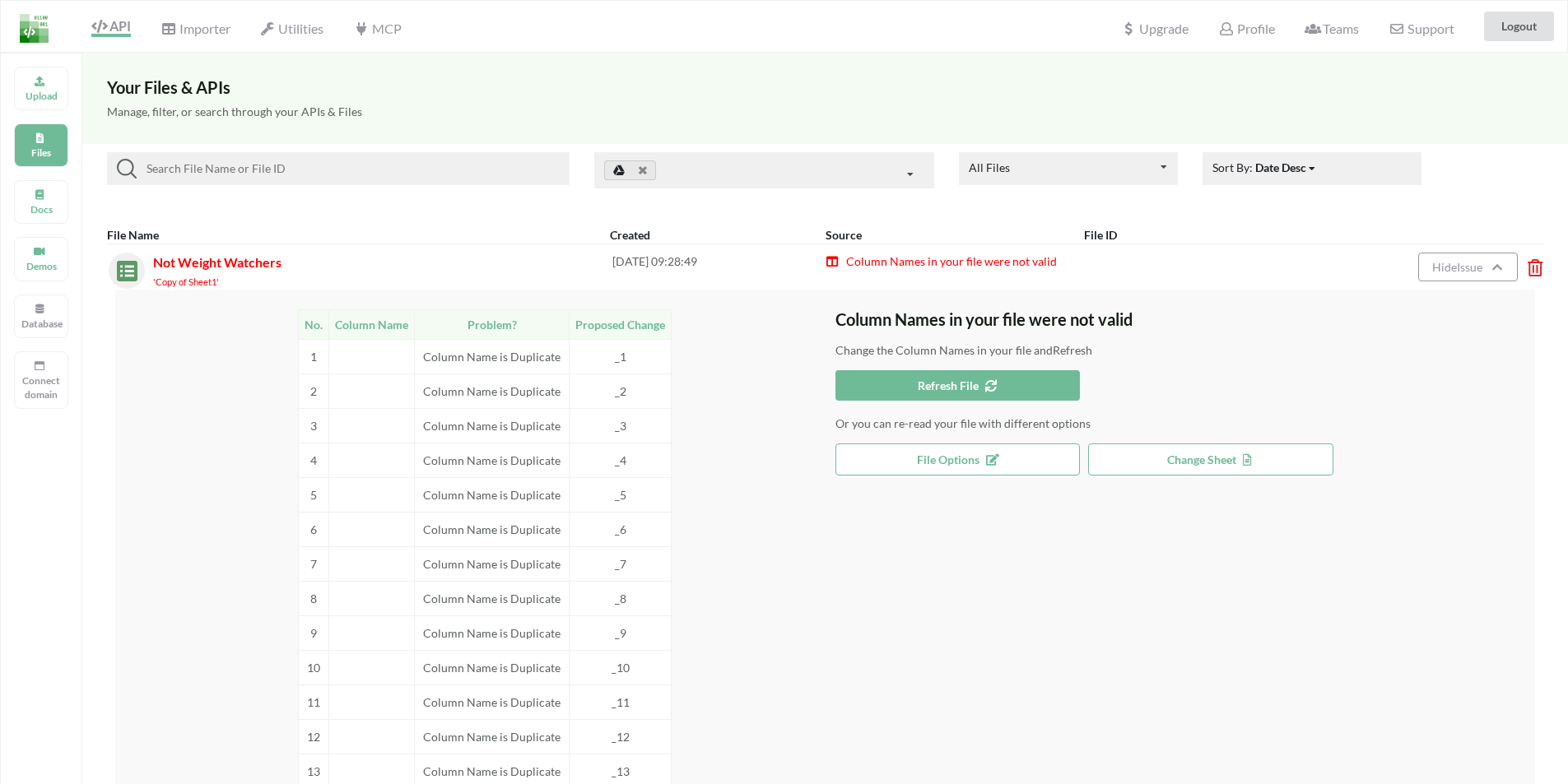
click at [492, 358] on td "Column Name is Duplicate" at bounding box center [492, 356] width 155 height 34
click at [851, 461] on button "File Options" at bounding box center [958, 459] width 246 height 32
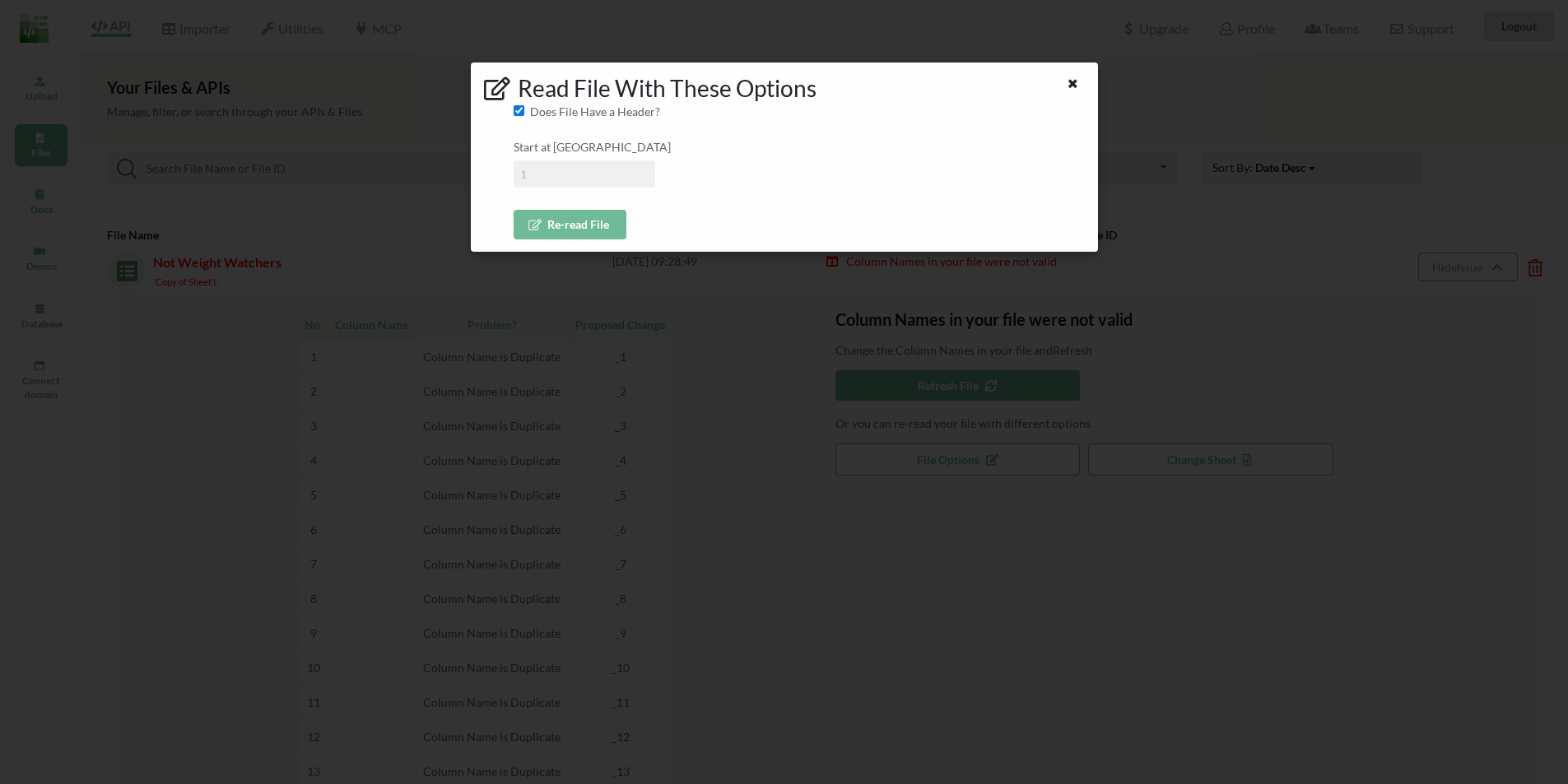
click at [569, 223] on button "Re-read File" at bounding box center [569, 224] width 112 height 30
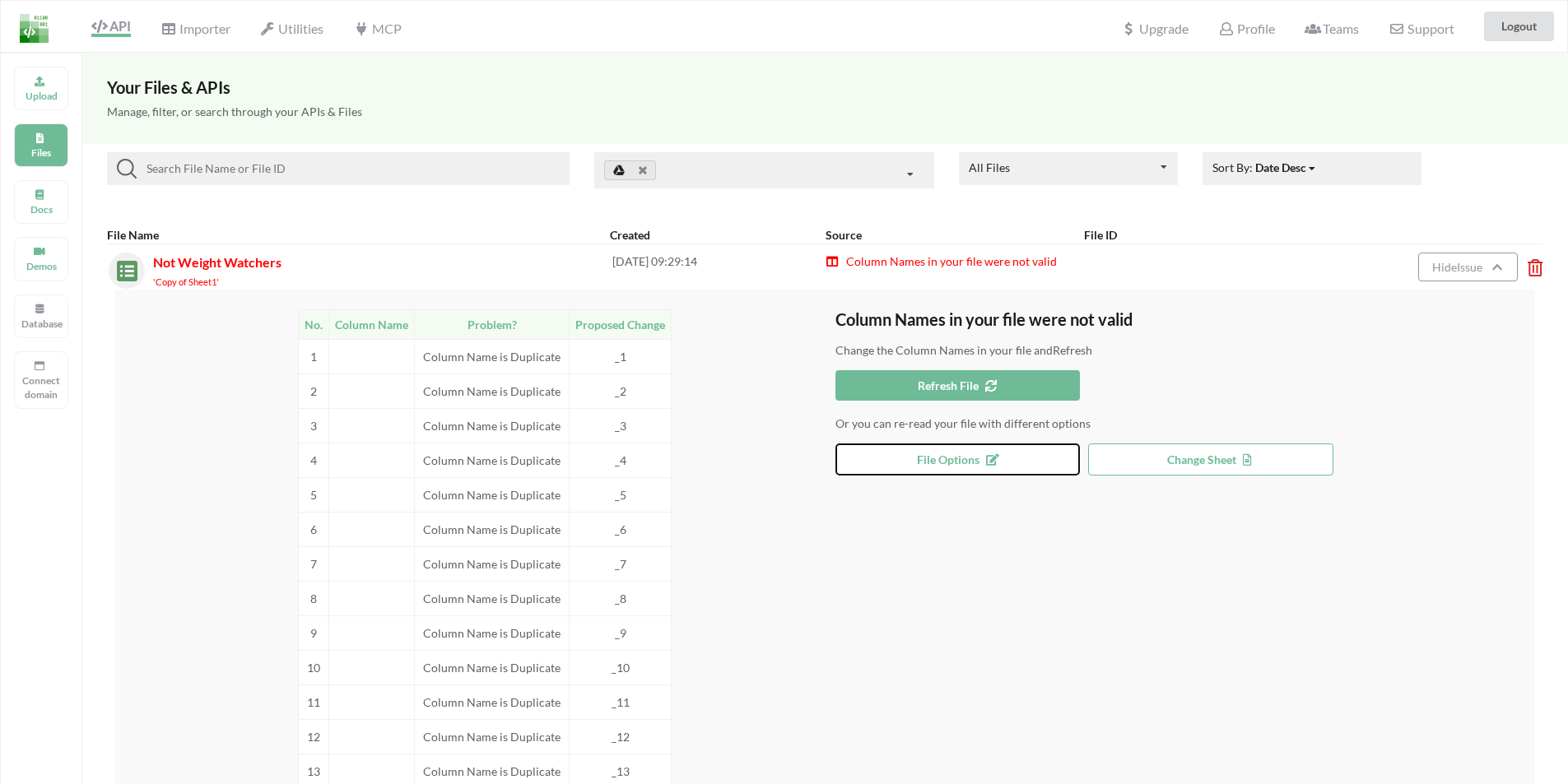
click at [851, 473] on button "File Options" at bounding box center [958, 459] width 246 height 32
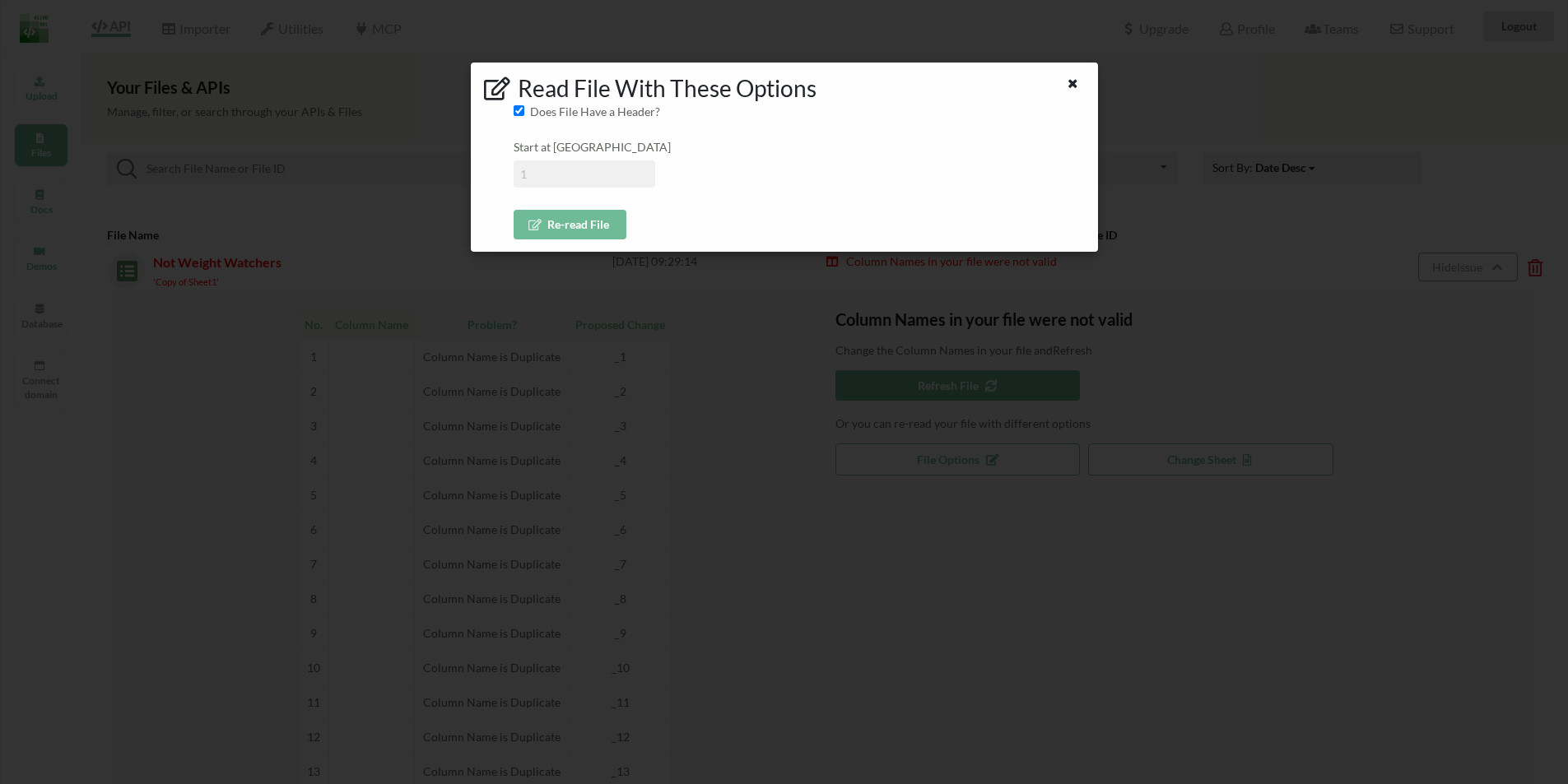
drag, startPoint x: 548, startPoint y: 178, endPoint x: 583, endPoint y: 180, distance: 35.1
click at [583, 180] on input at bounding box center [584, 174] width 141 height 27
click at [520, 112] on input "Does File Have a Header?" at bounding box center [519, 111] width 11 height 11
checkbox input "false"
click at [539, 222] on icon at bounding box center [536, 223] width 14 height 10
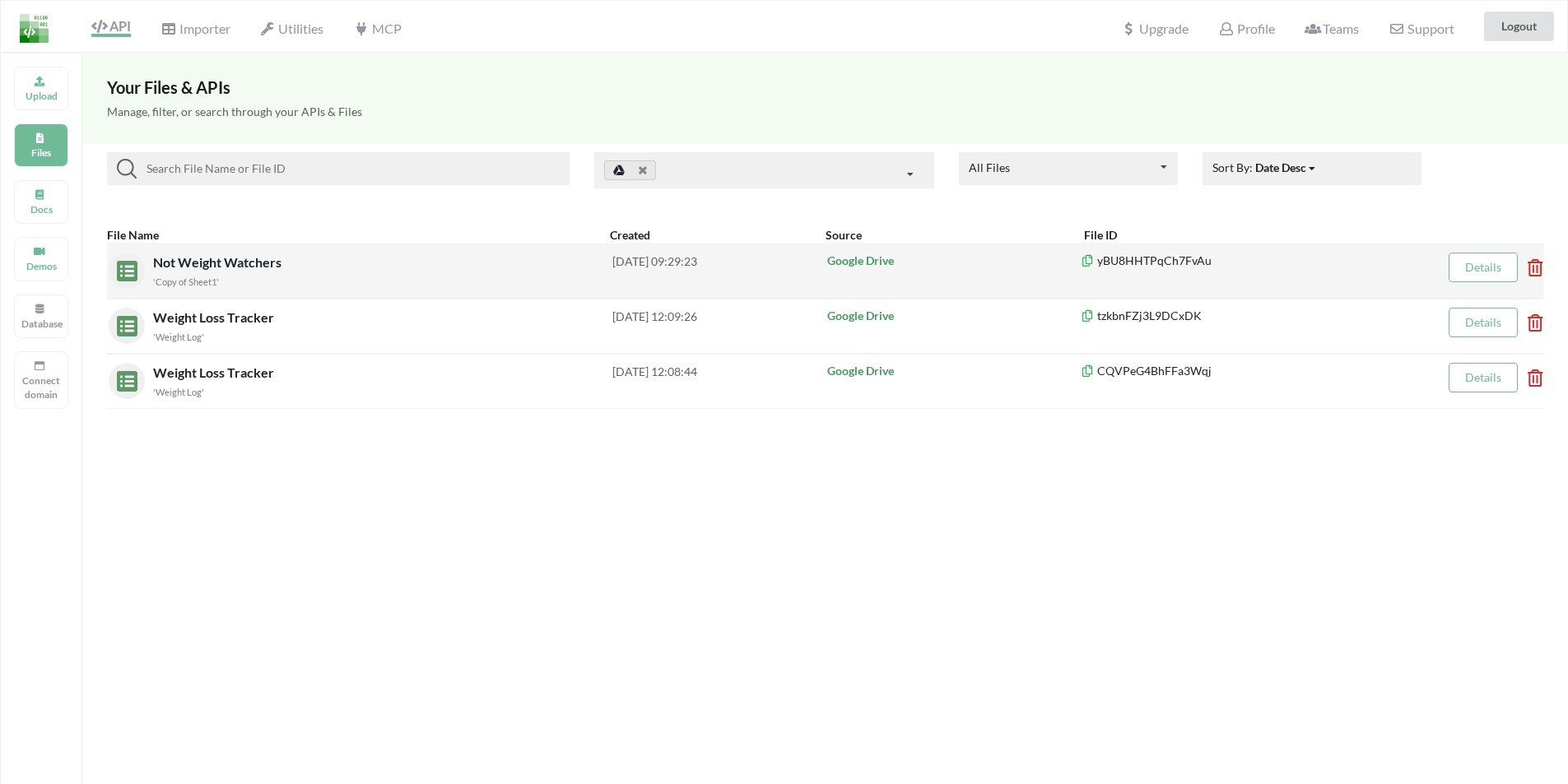
click at [170, 263] on span "Not Weight Watchers" at bounding box center [219, 262] width 131 height 15
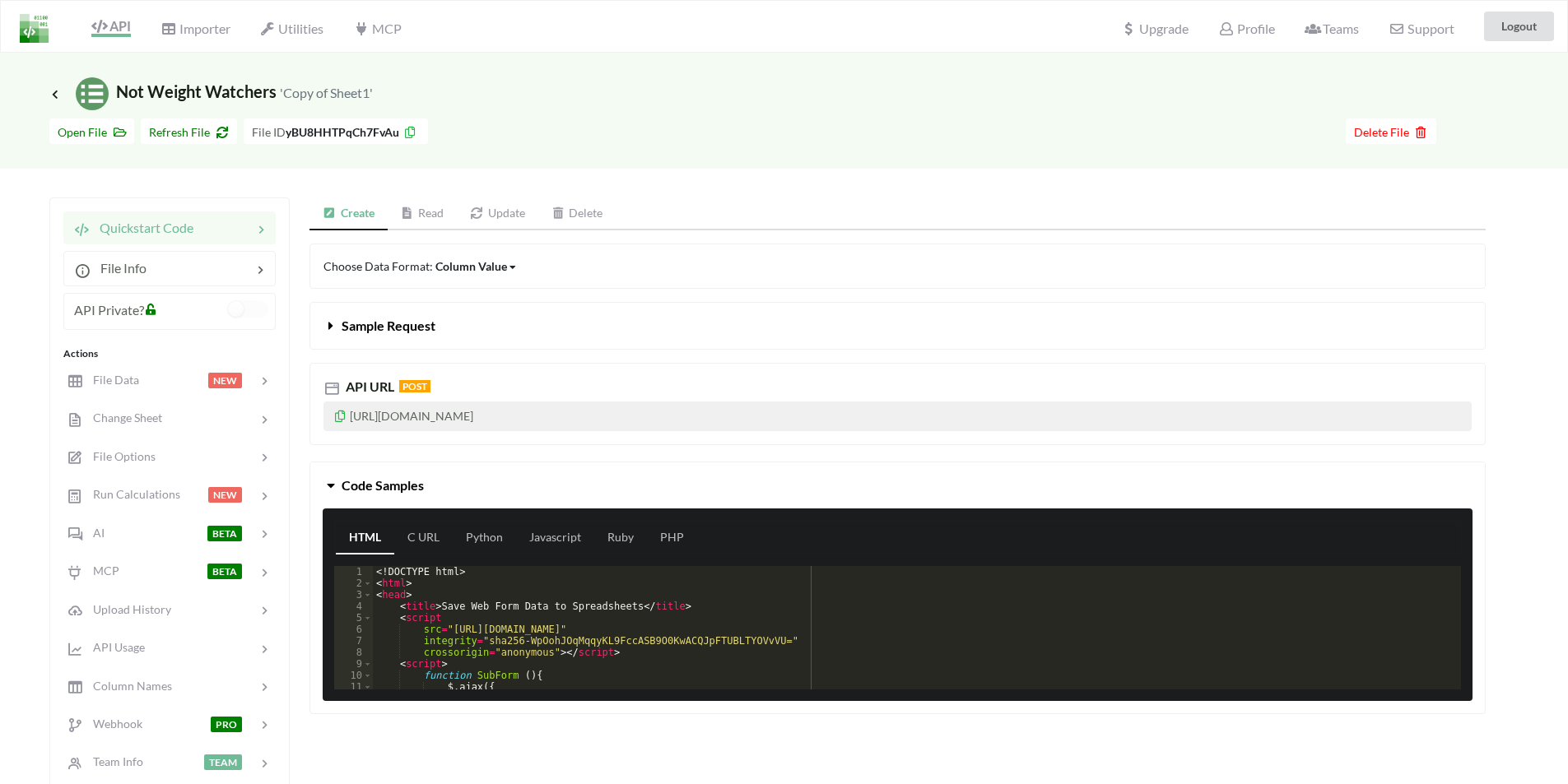
click at [430, 215] on link "Read" at bounding box center [423, 214] width 70 height 33
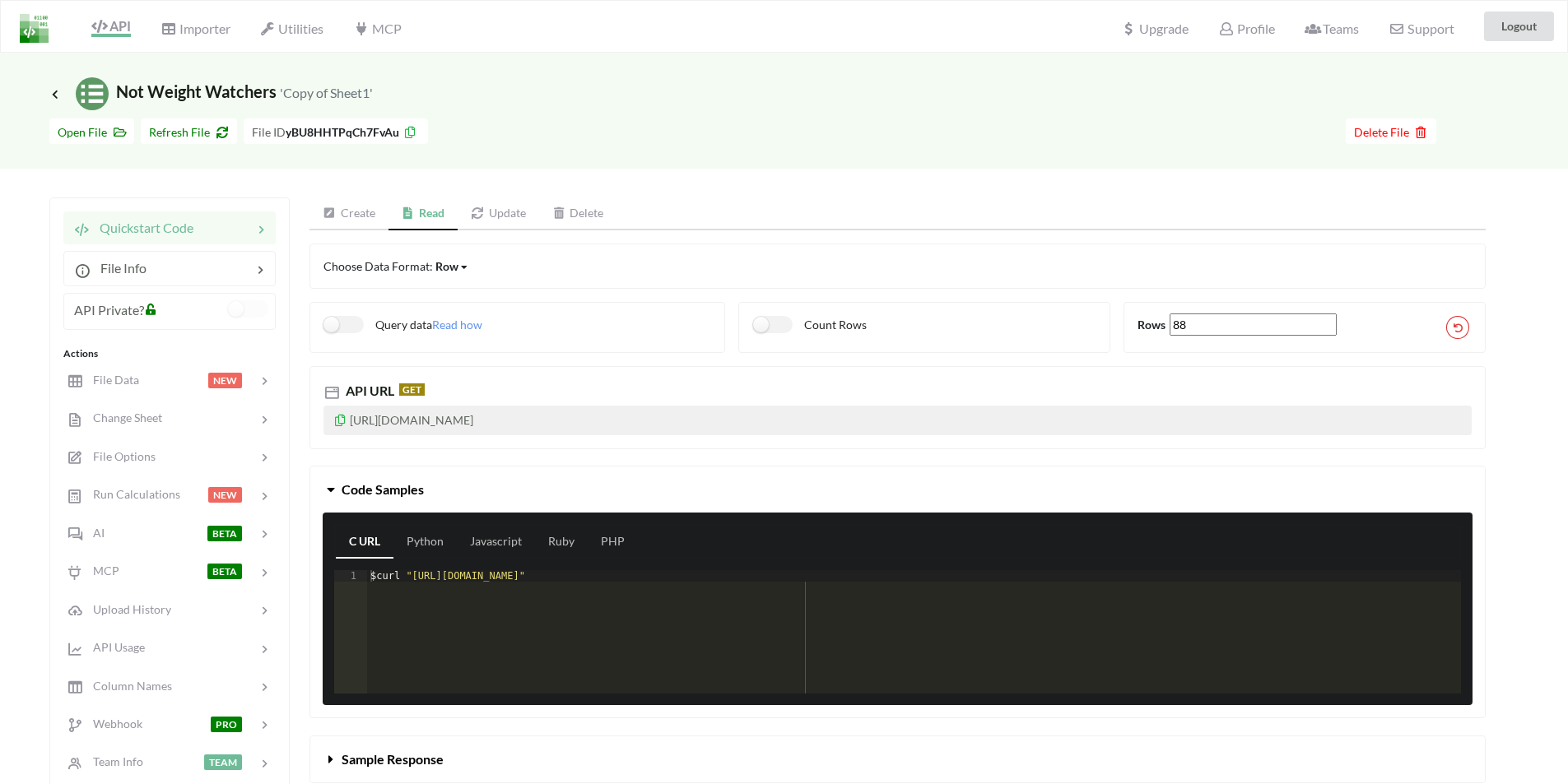
drag, startPoint x: 678, startPoint y: 414, endPoint x: 336, endPoint y: 443, distance: 343.2
click at [336, 443] on div "API URL GET https://api.apispreadsheets.com/data/yBU8HHTPqCh7FvAu/" at bounding box center [898, 407] width 1177 height 83
copy p "https://api.apispreadsheets.com/data/yBU8HHTPqCh7FvAu/"
